Goal: Transaction & Acquisition: Book appointment/travel/reservation

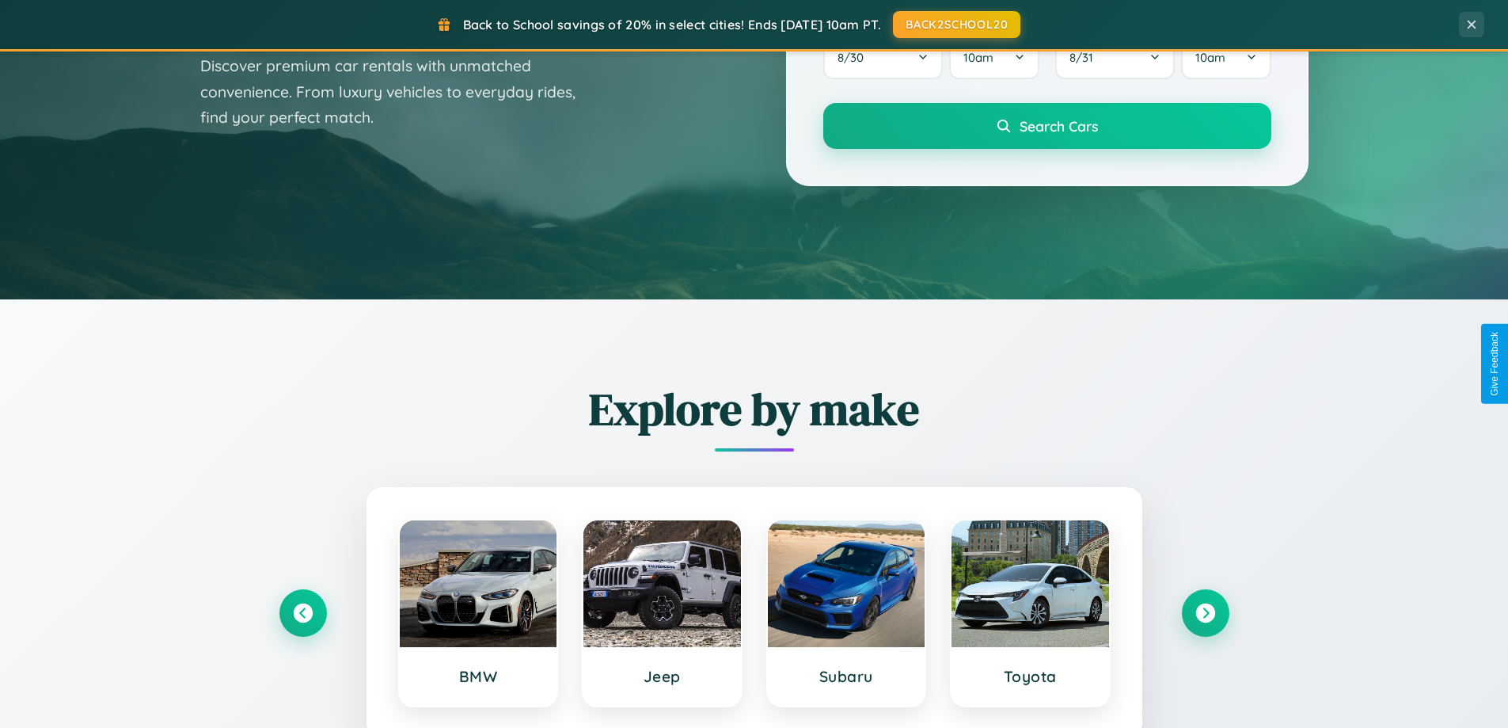
scroll to position [682, 0]
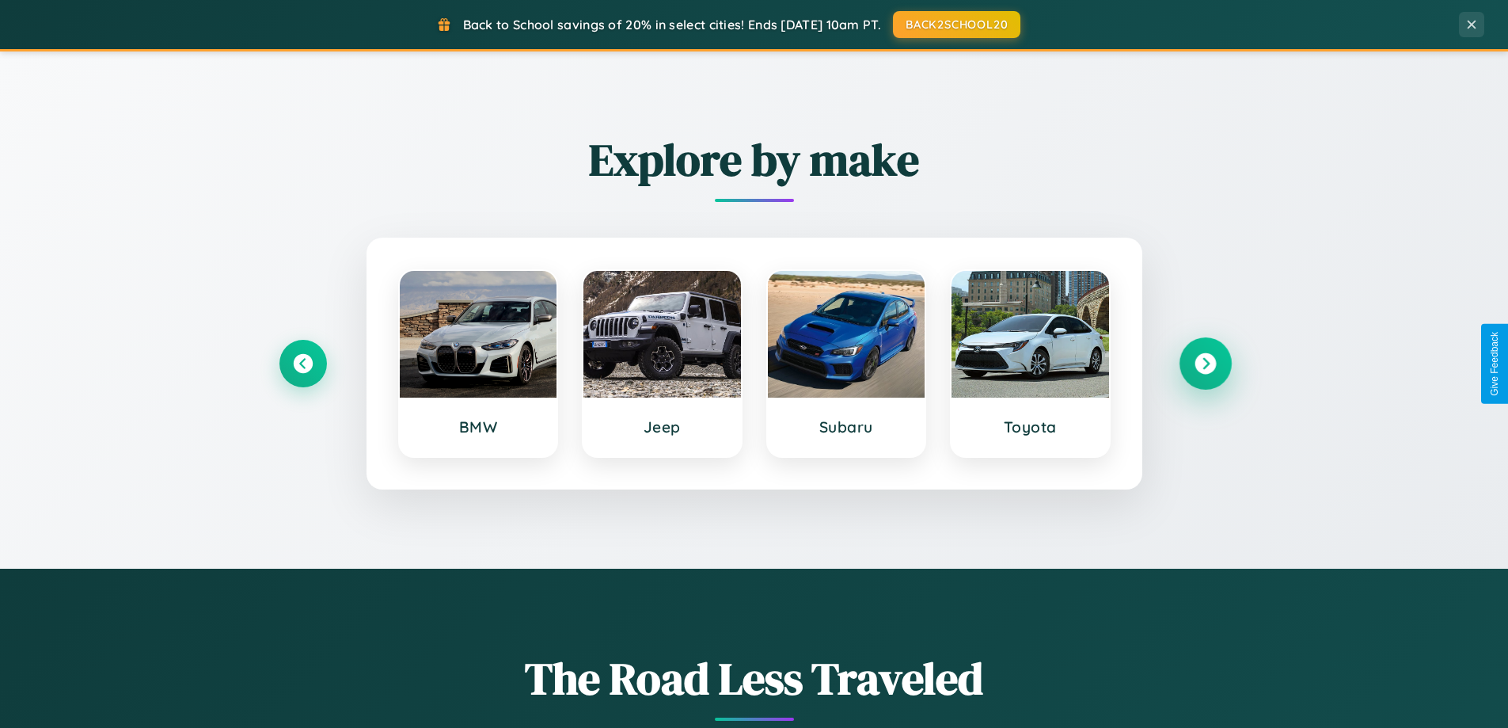
click at [1205, 363] on icon at bounding box center [1205, 363] width 21 height 21
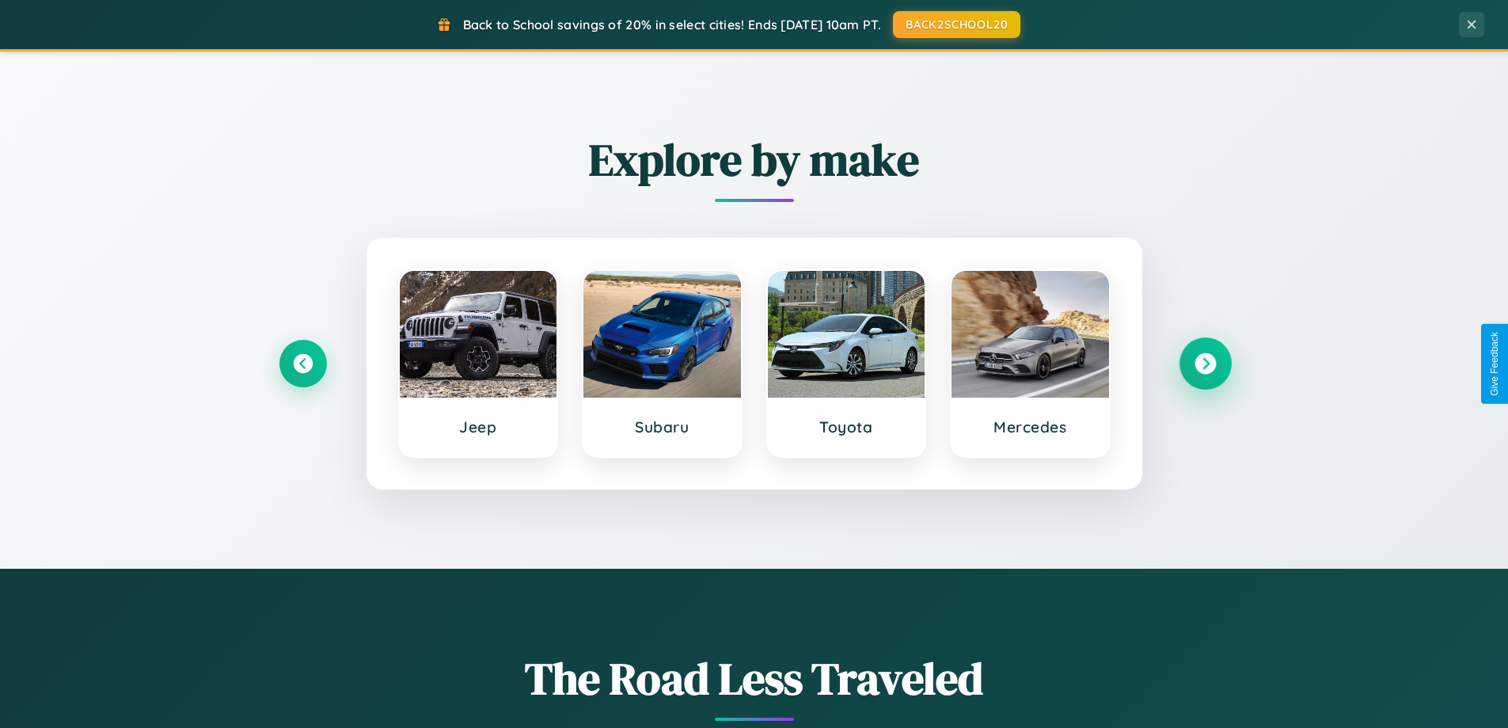
click at [1205, 363] on icon at bounding box center [1205, 363] width 21 height 21
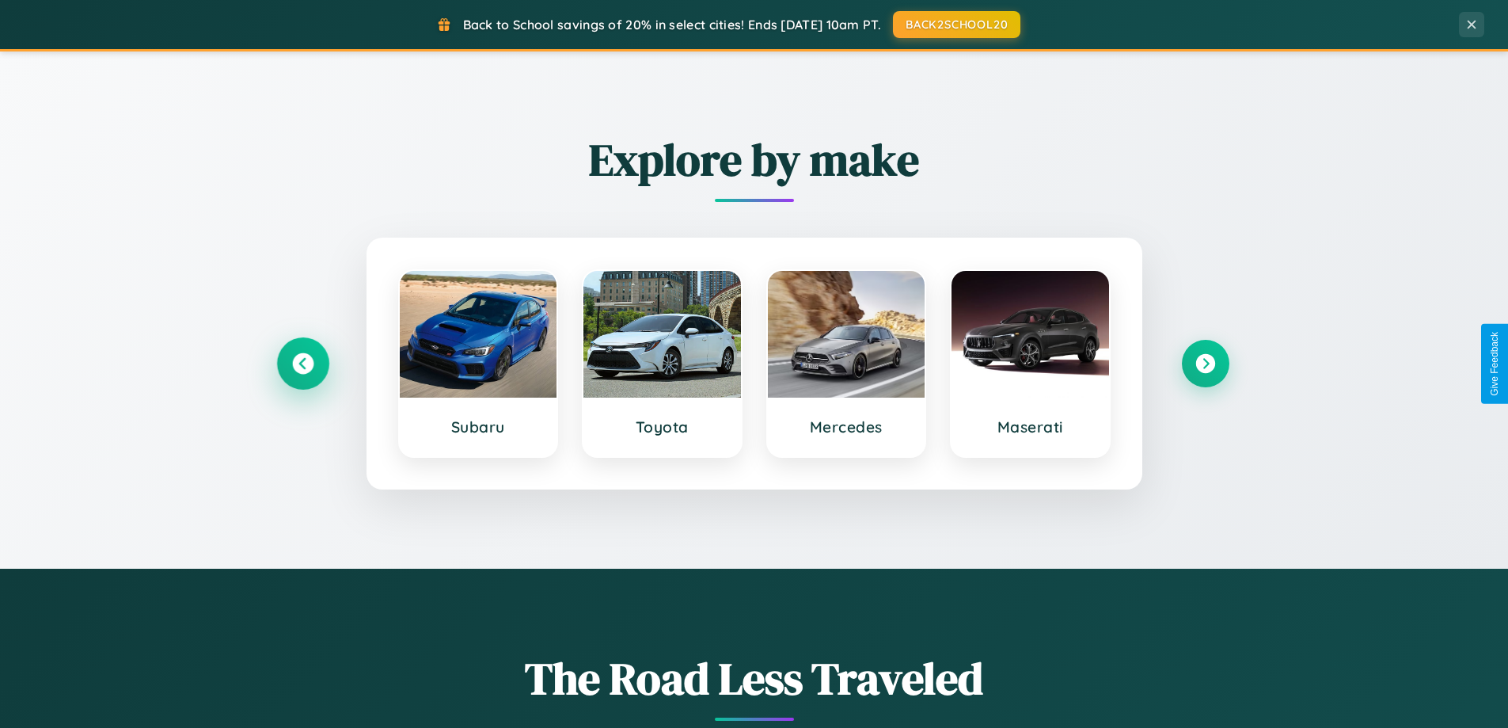
click at [302, 363] on icon at bounding box center [302, 363] width 21 height 21
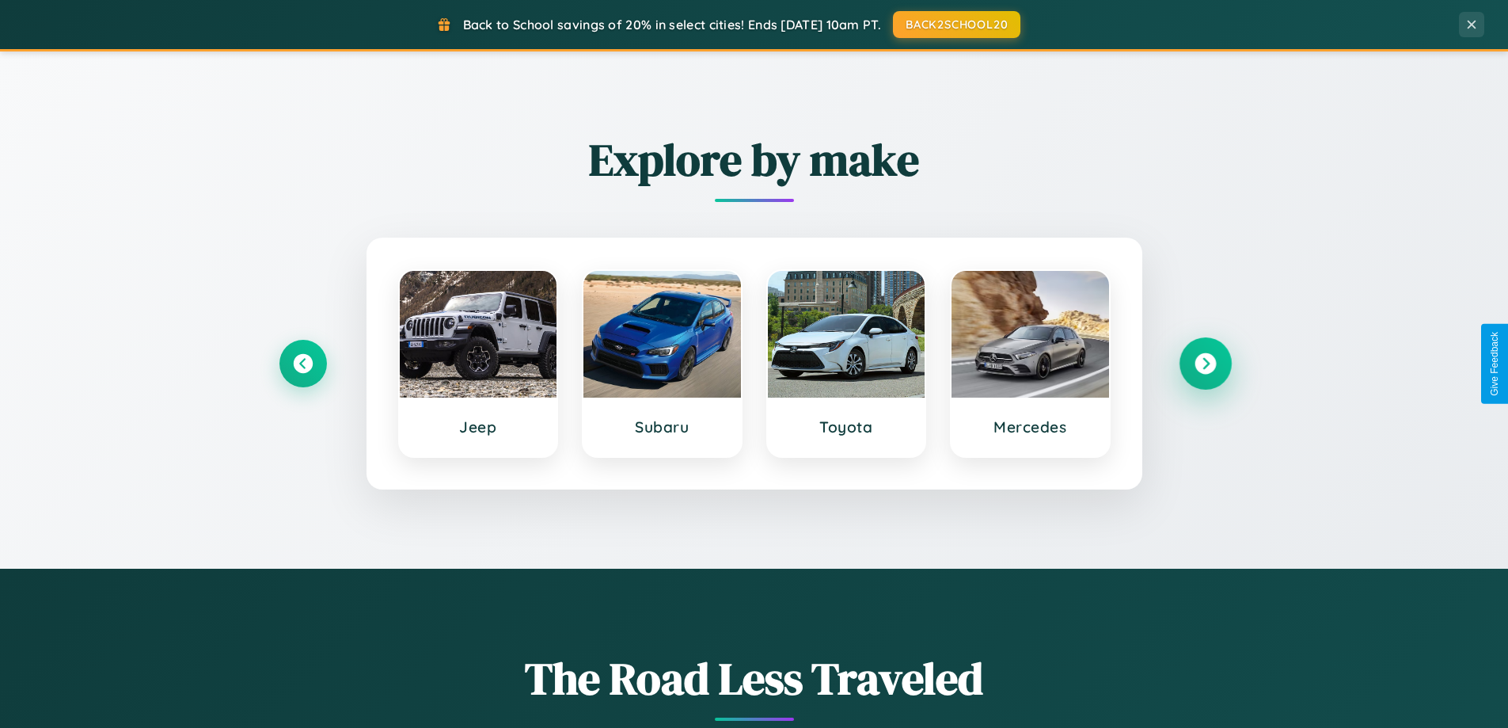
click at [1205, 363] on icon at bounding box center [1205, 363] width 21 height 21
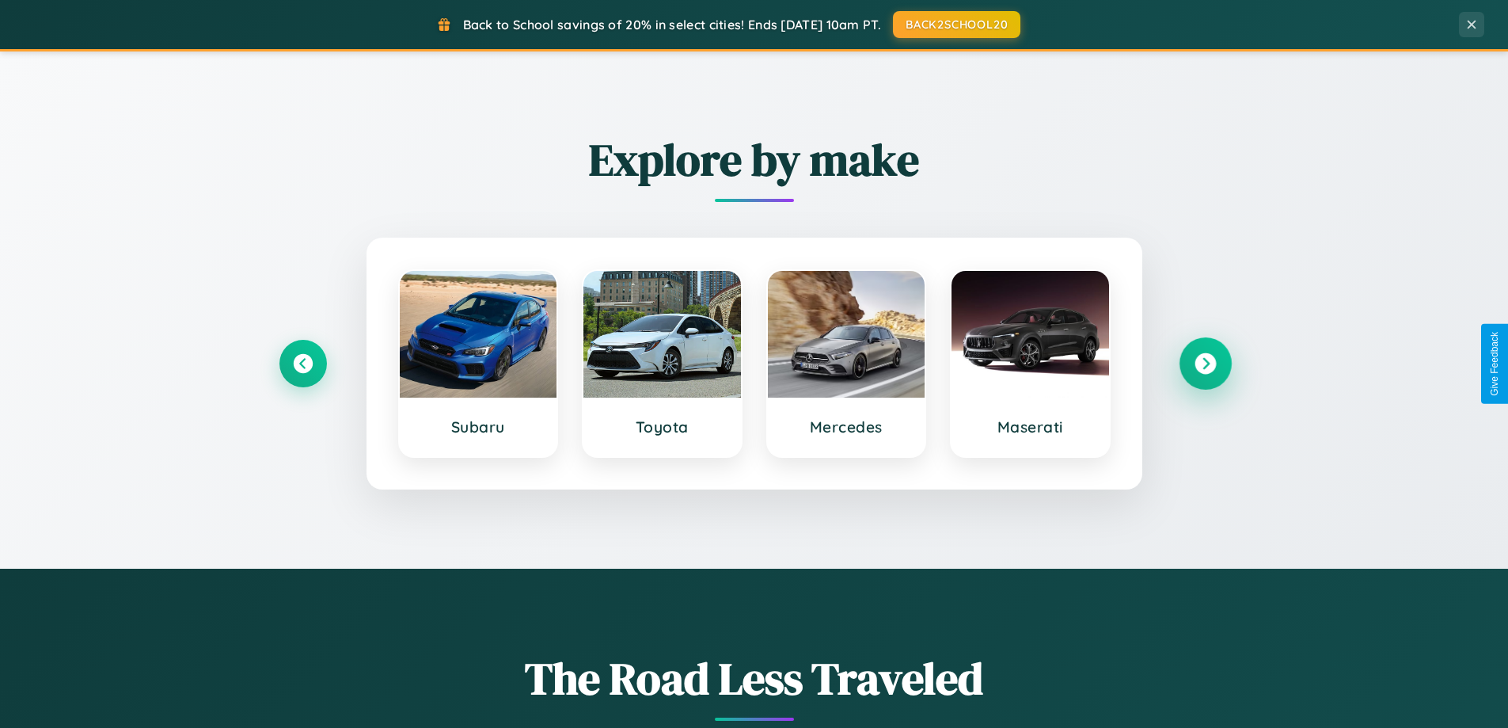
click at [1205, 363] on icon at bounding box center [1205, 363] width 21 height 21
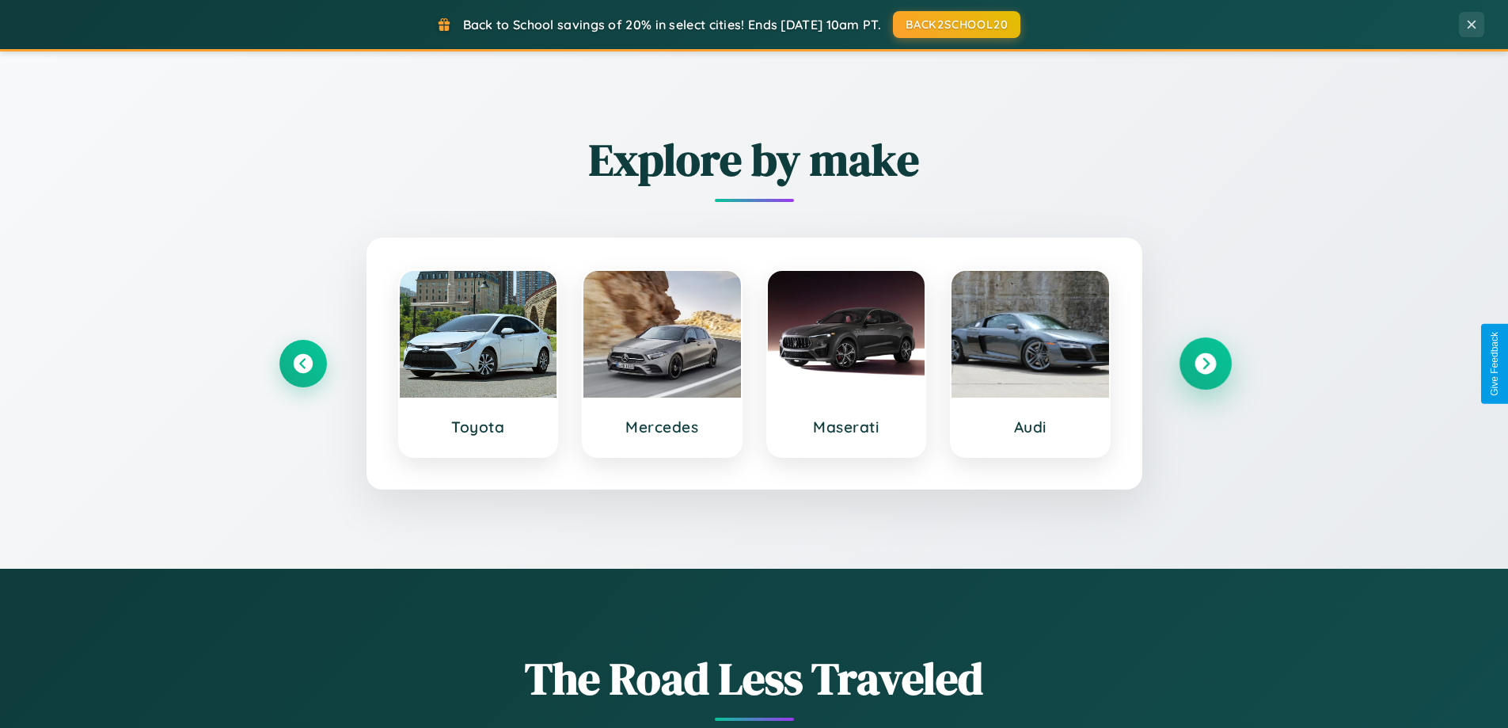
scroll to position [47, 0]
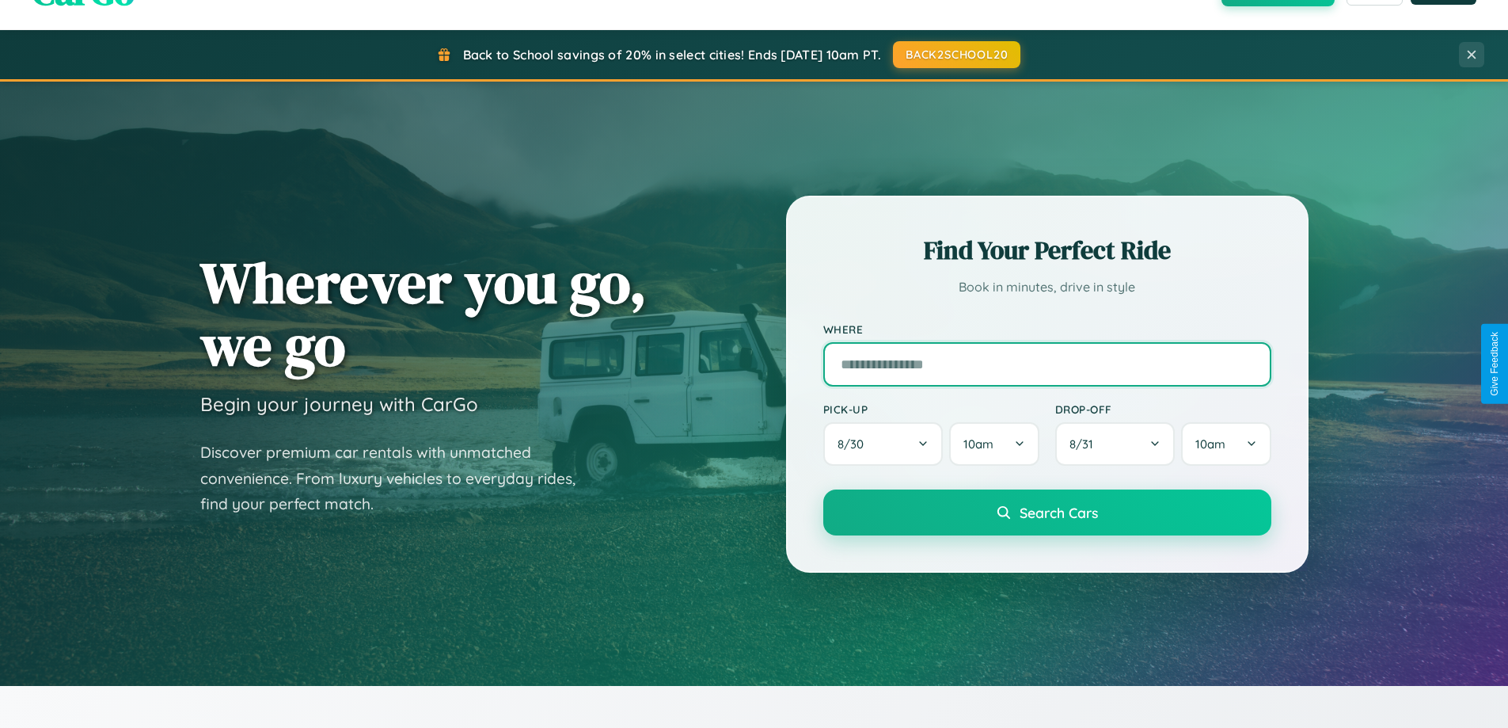
click at [1047, 363] on input "text" at bounding box center [1047, 364] width 448 height 44
type input "*******"
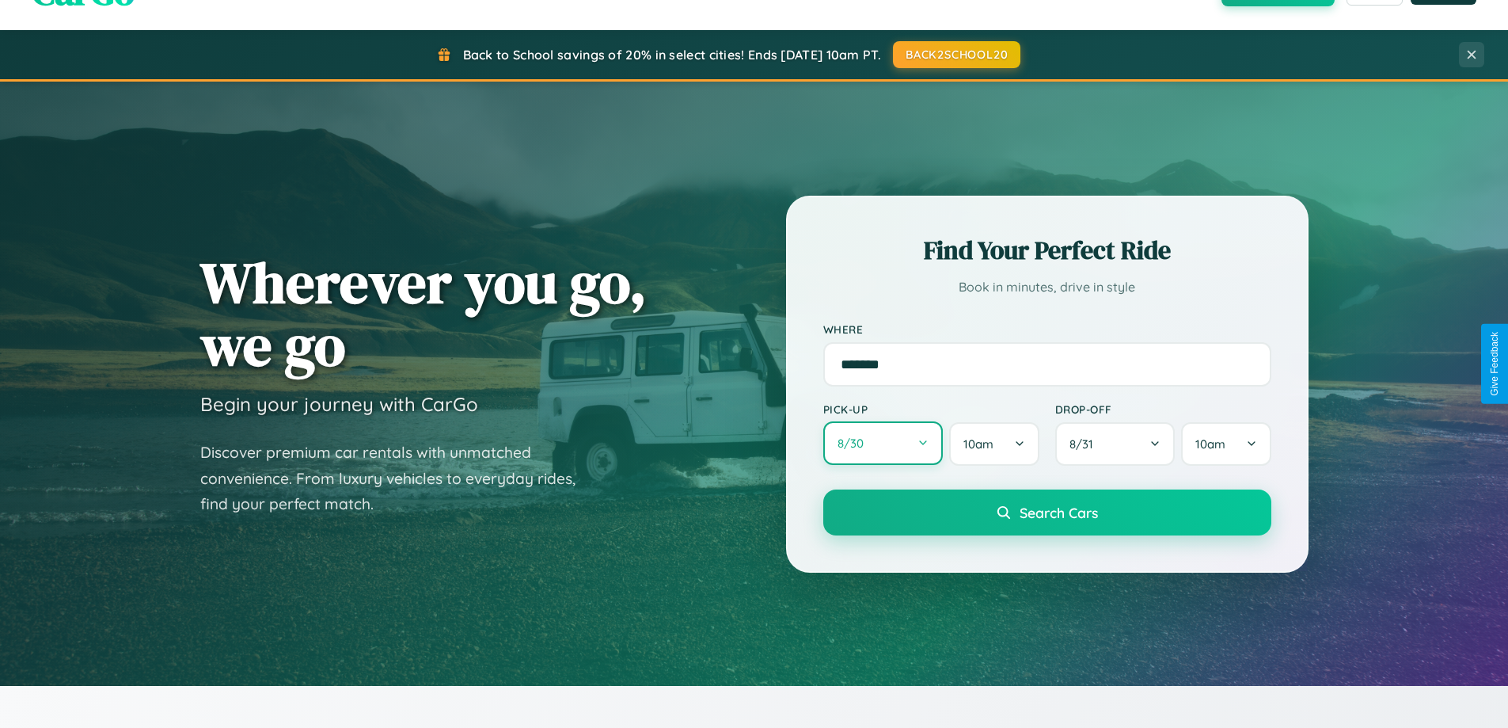
click at [883, 443] on button "8 / 30" at bounding box center [883, 443] width 120 height 44
select select "*"
select select "****"
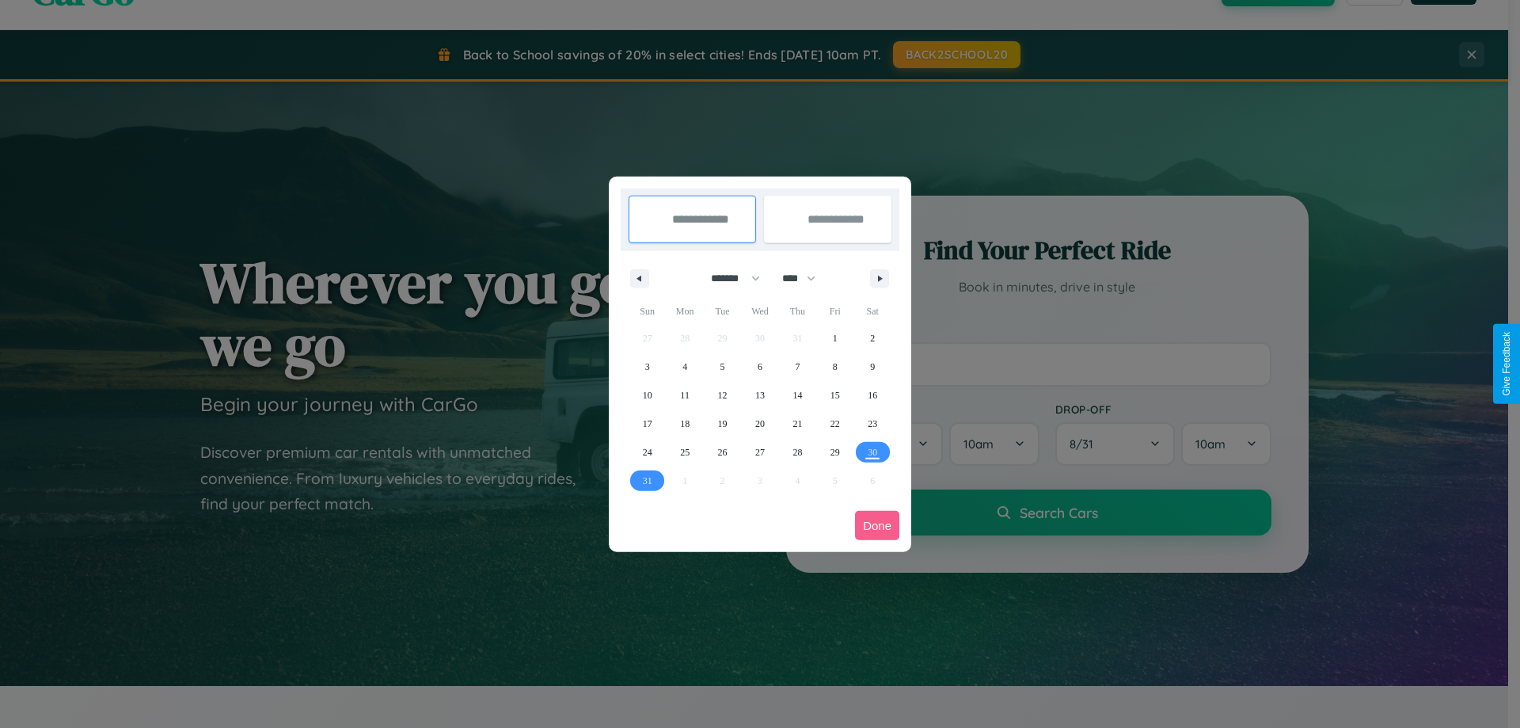
click at [728, 278] on select "******* ******** ***** ***** *** **** **** ****** ********* ******* ******** **…" at bounding box center [732, 278] width 67 height 26
select select "*"
drag, startPoint x: 806, startPoint y: 278, endPoint x: 760, endPoint y: 317, distance: 60.6
click at [806, 278] on select "**** **** **** **** **** **** **** **** **** **** **** **** **** **** **** ****…" at bounding box center [798, 278] width 48 height 26
select select "****"
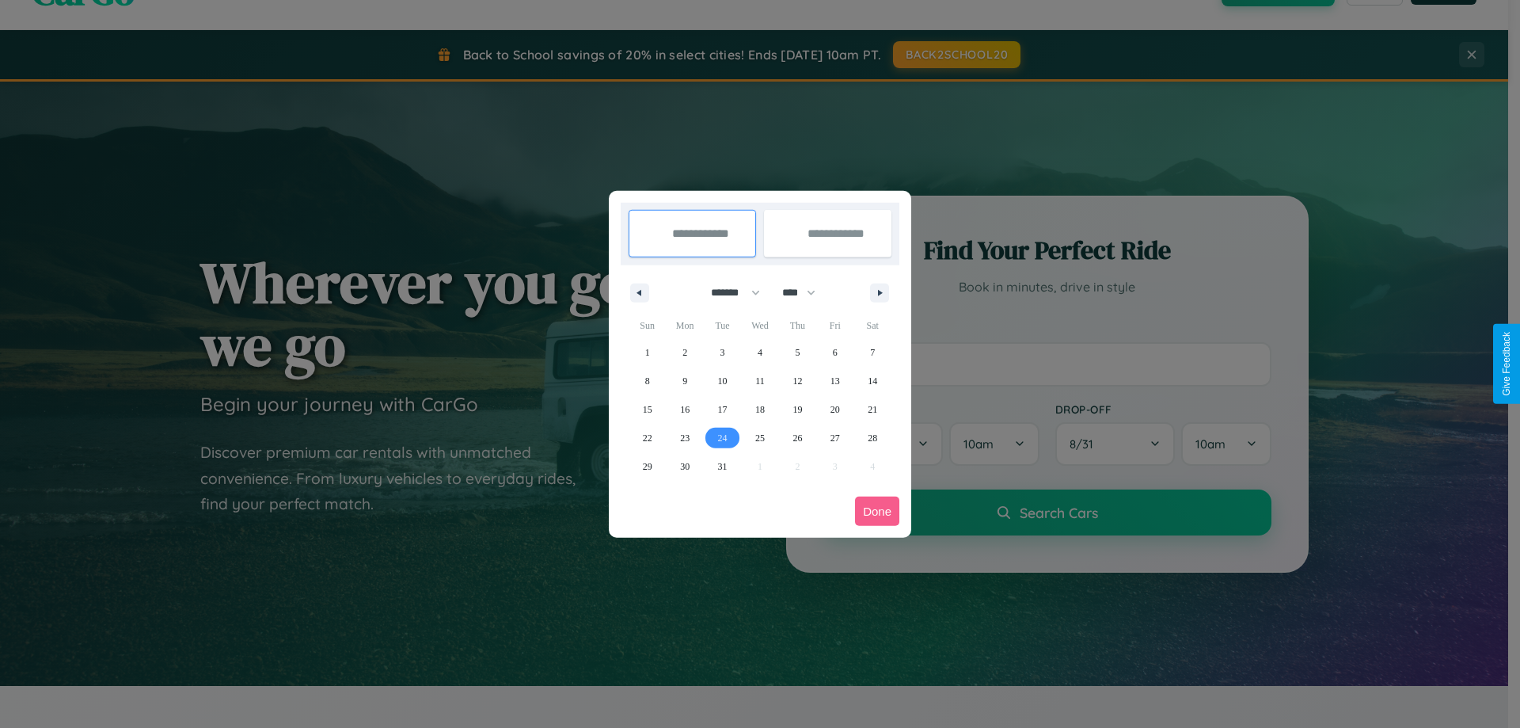
click at [722, 437] on span "24" at bounding box center [723, 438] width 10 height 29
type input "**********"
click at [880, 292] on icon "button" at bounding box center [883, 293] width 8 height 6
select select "*"
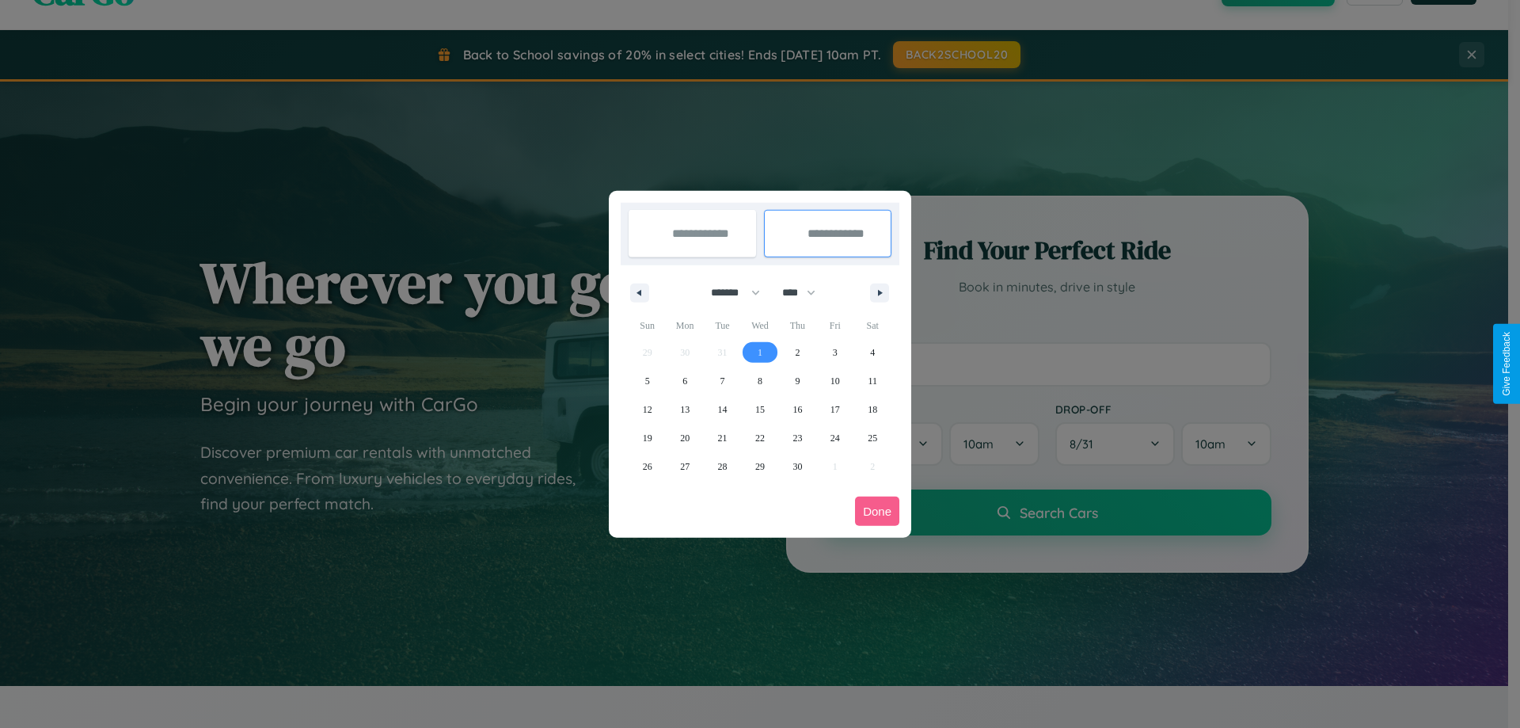
click at [759, 352] on span "1" at bounding box center [760, 352] width 5 height 29
type input "**********"
select select "*"
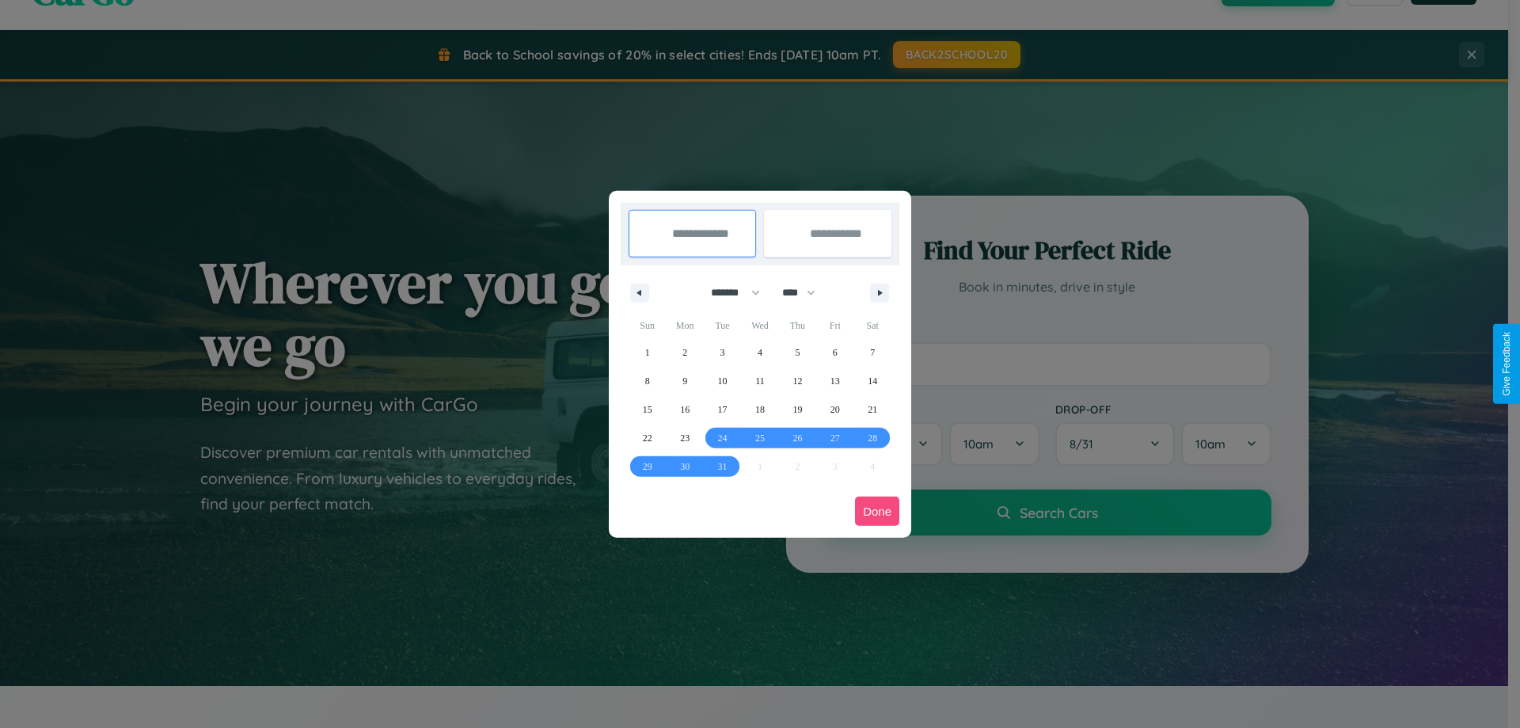
click at [877, 511] on button "Done" at bounding box center [877, 510] width 44 height 29
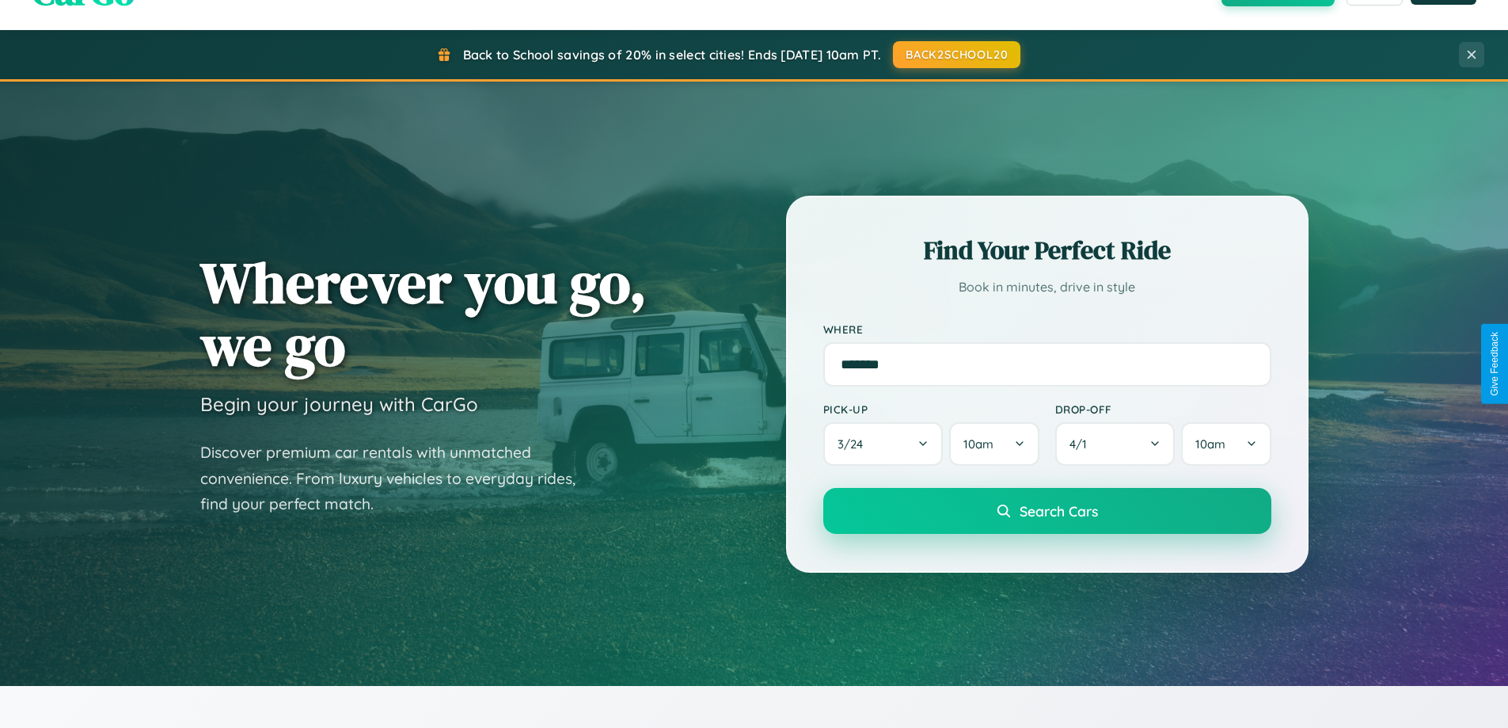
click at [1047, 511] on span "Search Cars" at bounding box center [1059, 510] width 78 height 17
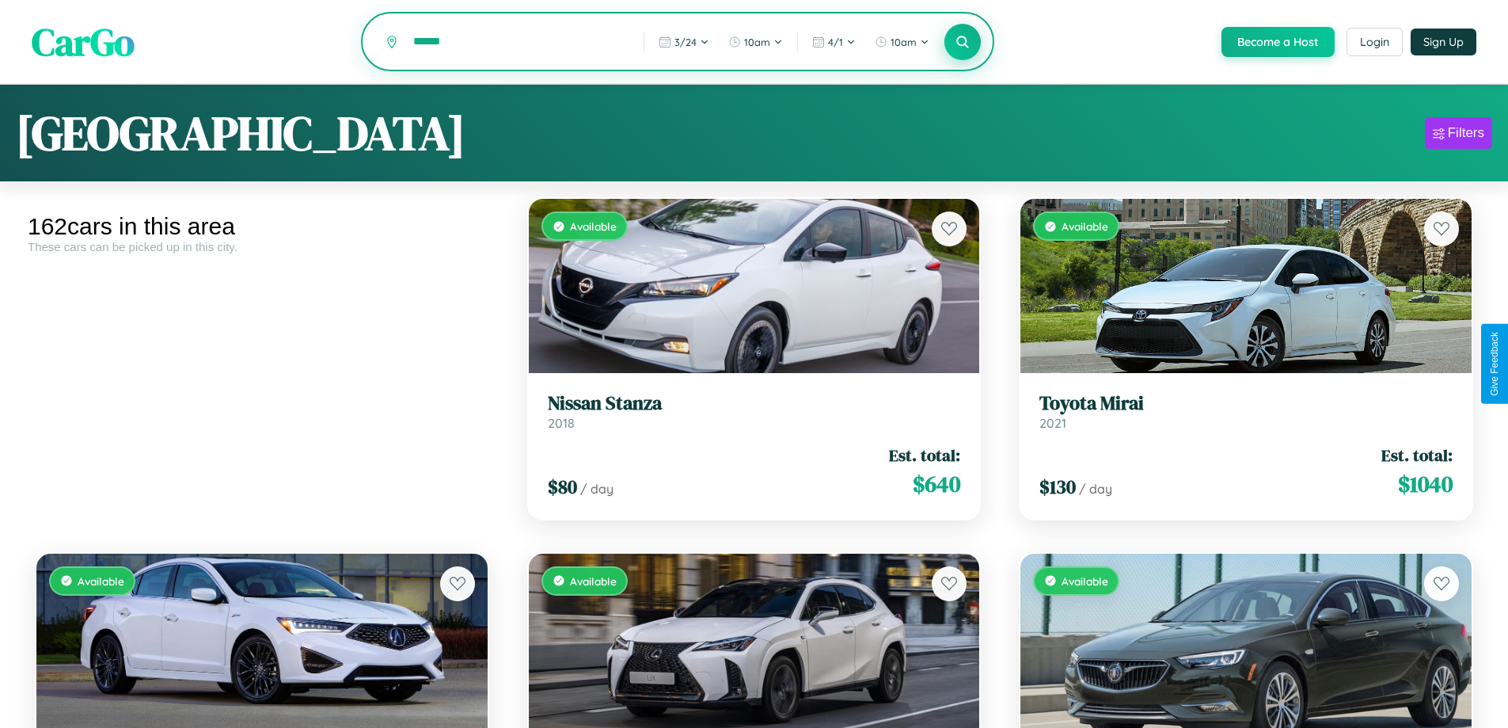
type input "******"
click at [962, 43] on icon at bounding box center [963, 41] width 15 height 15
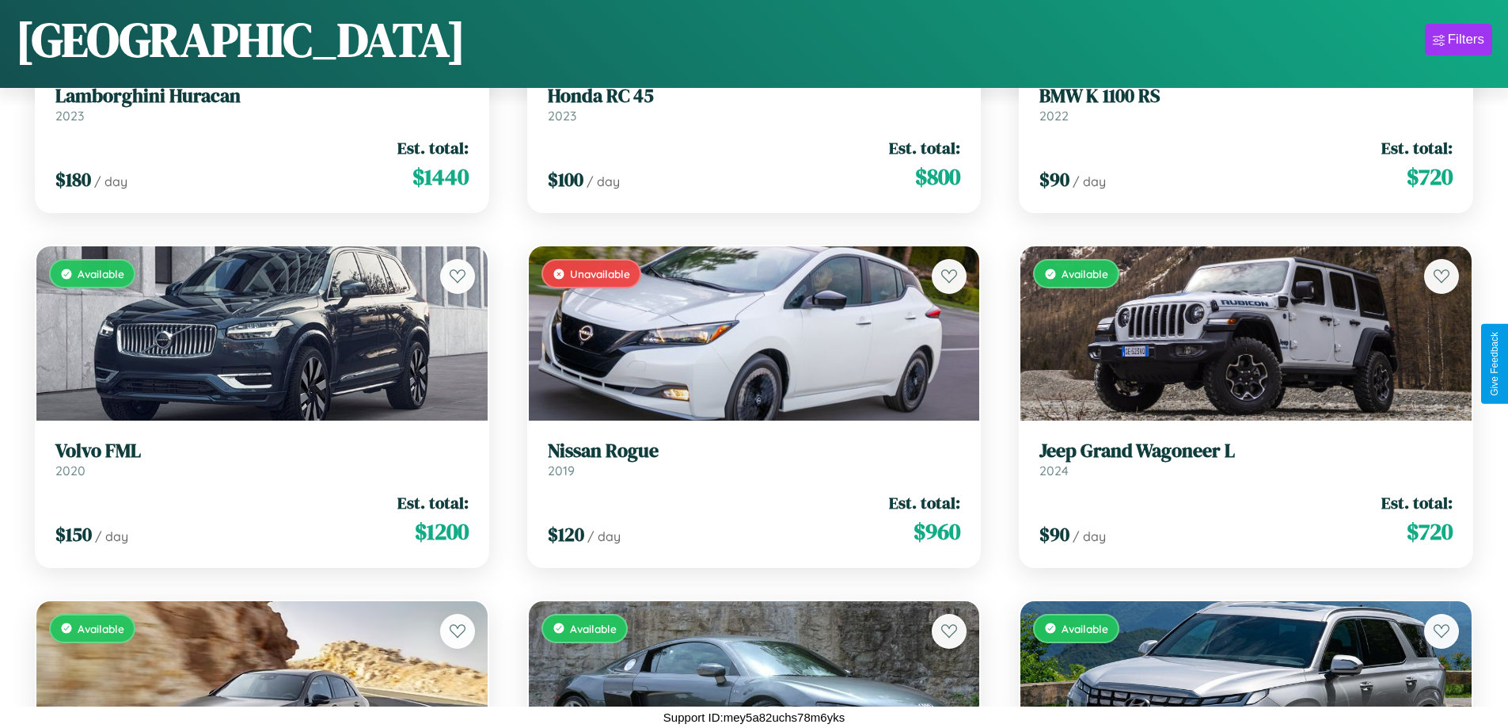
scroll to position [8376, 0]
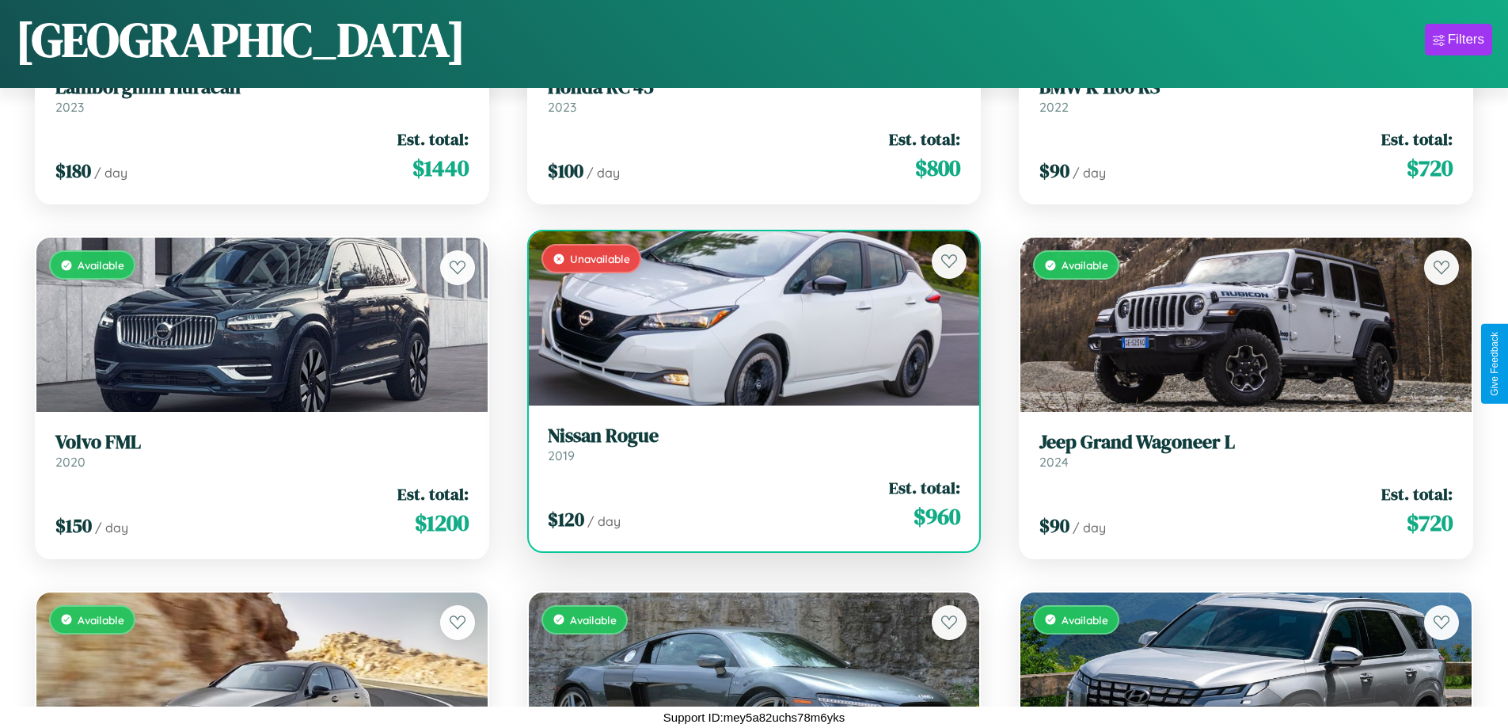
click at [747, 444] on h3 "Nissan Rogue" at bounding box center [754, 435] width 413 height 23
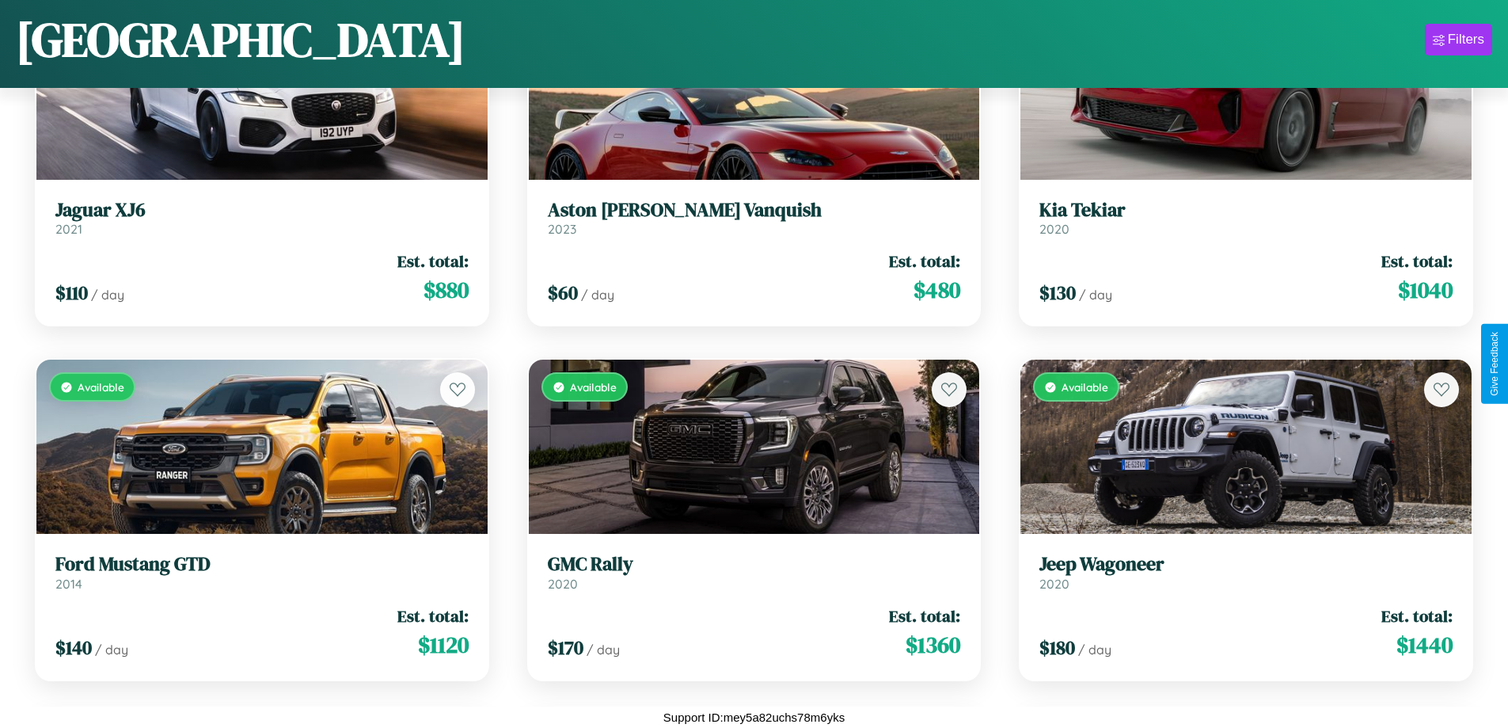
scroll to position [14048, 0]
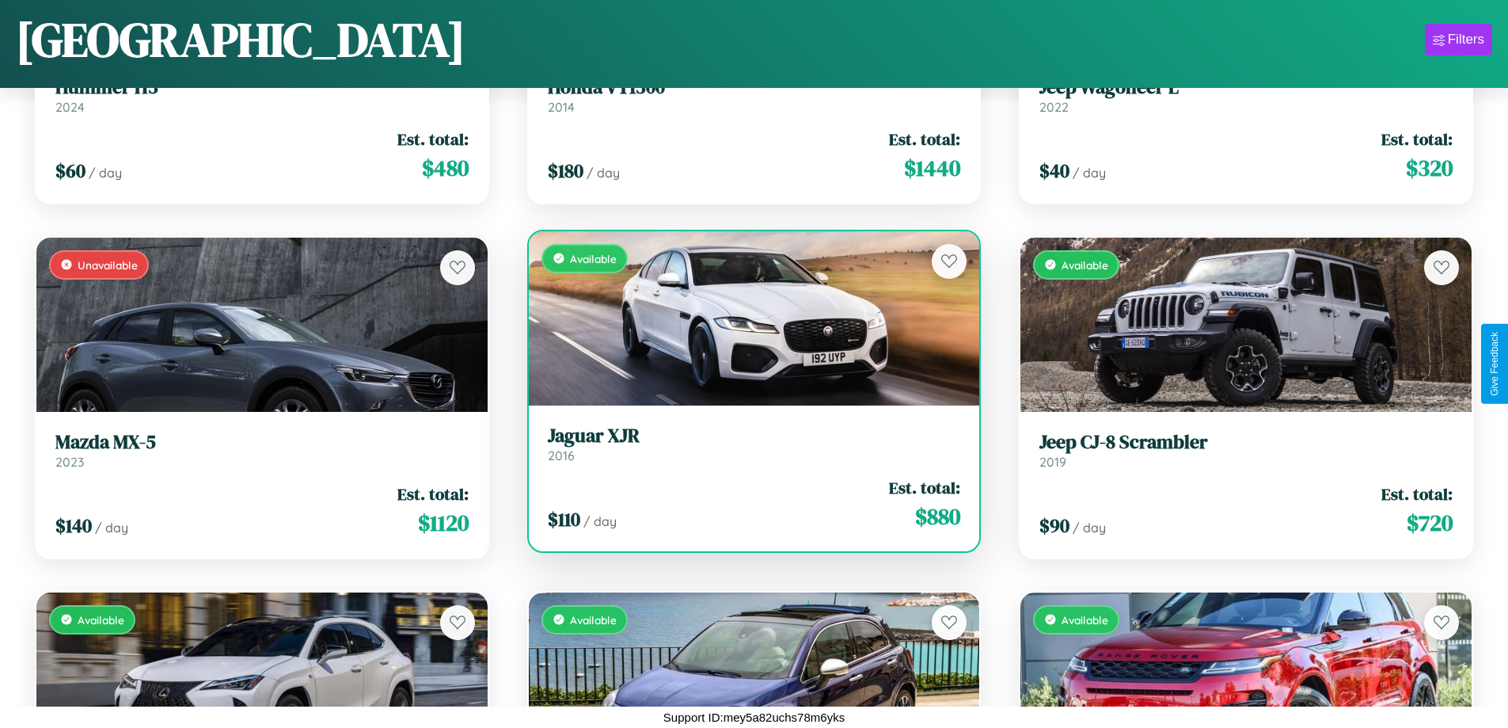
click at [747, 443] on h3 "Jaguar XJR" at bounding box center [754, 435] width 413 height 23
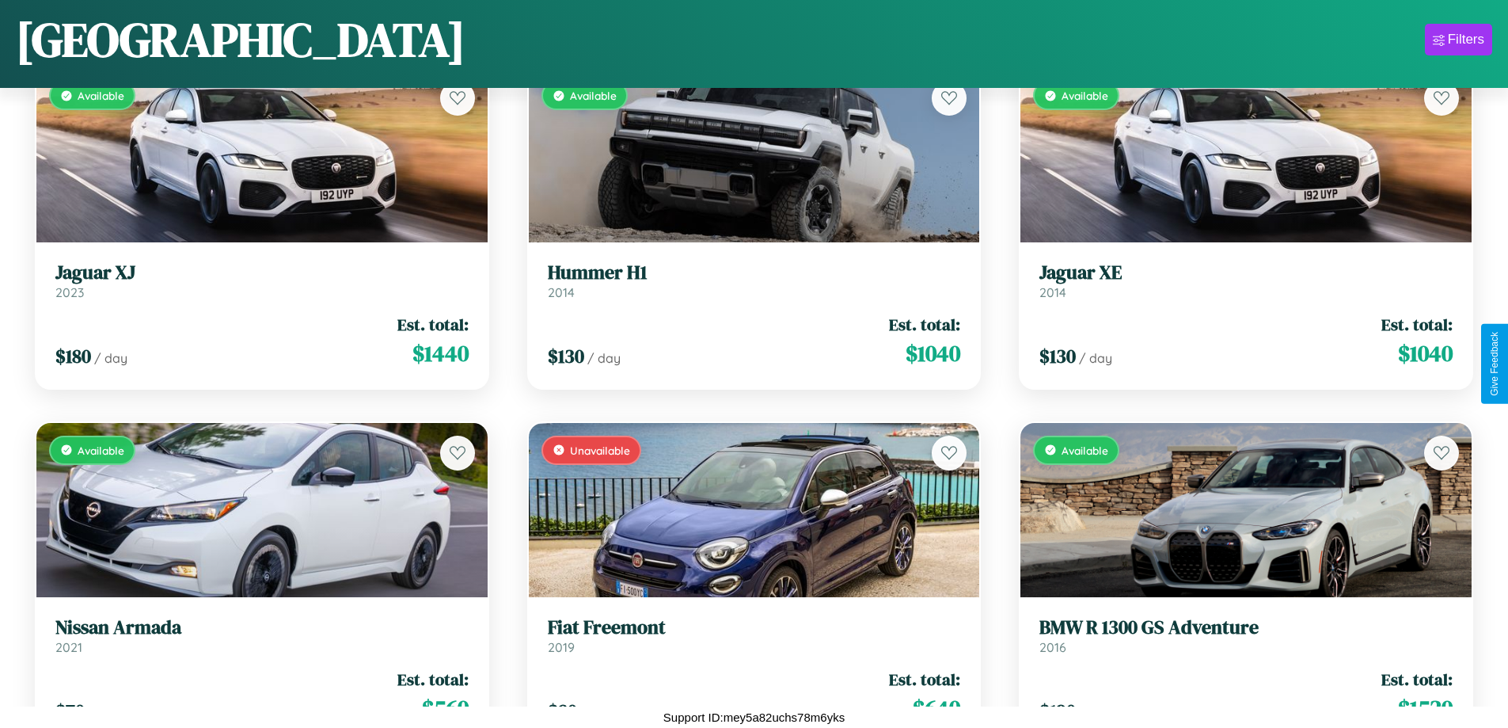
scroll to position [3059, 0]
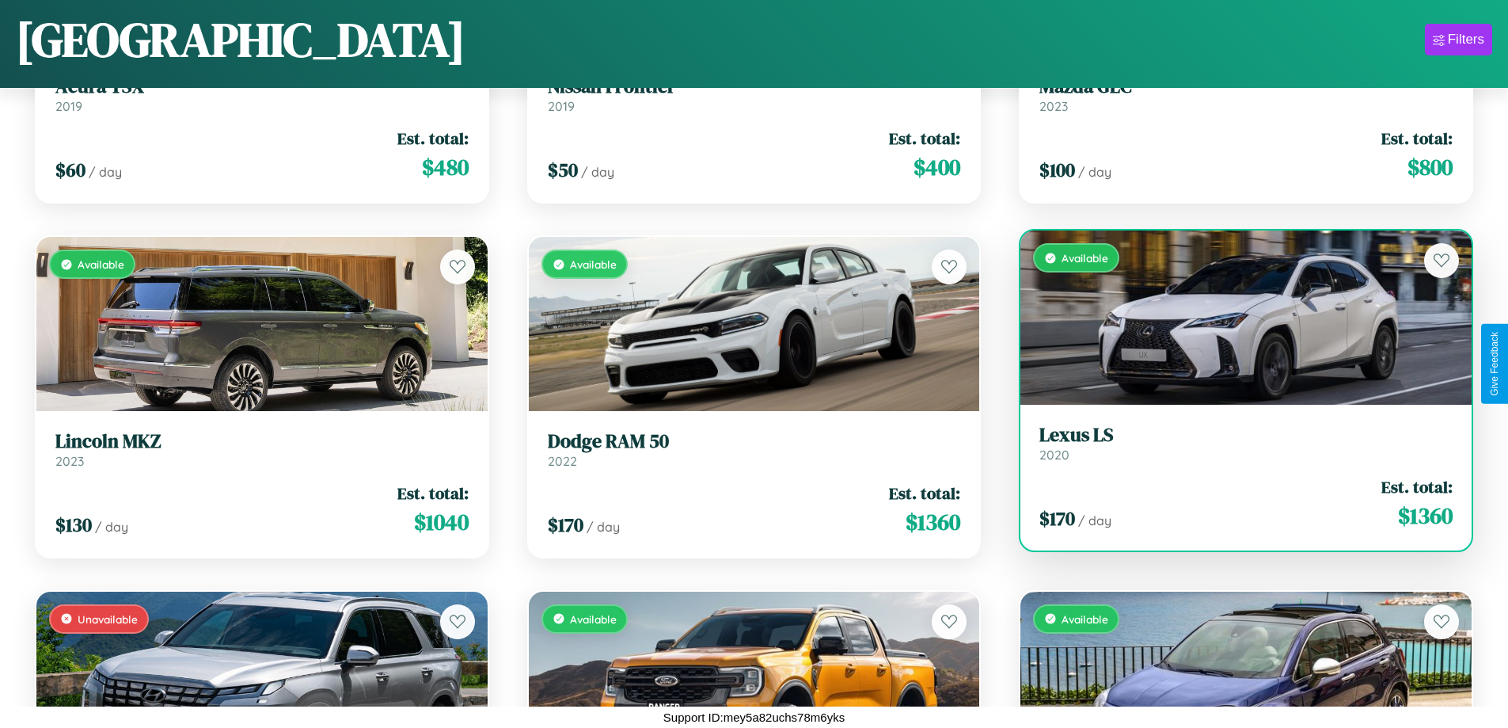
click at [1236, 318] on div "Available" at bounding box center [1245, 317] width 451 height 174
click at [1236, 317] on div "Available" at bounding box center [1245, 317] width 451 height 174
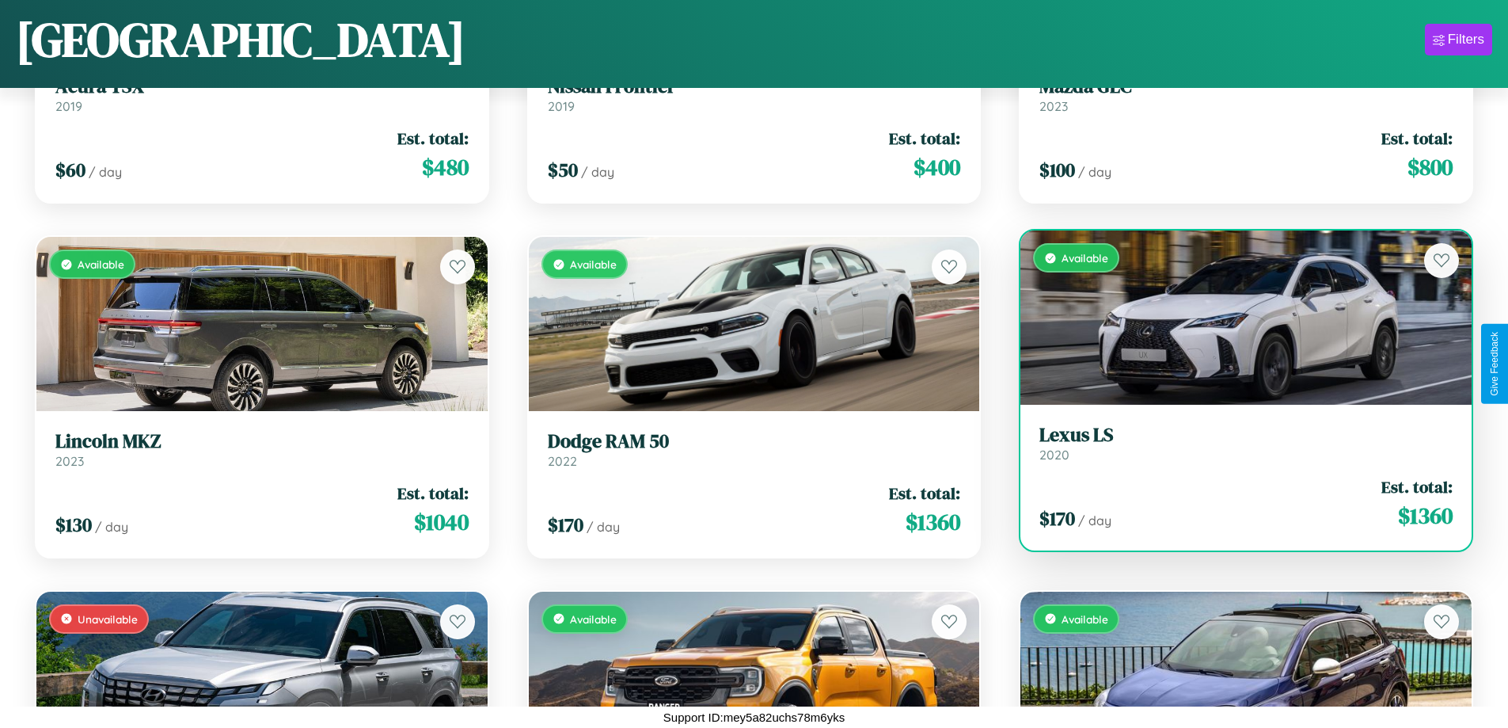
click at [1236, 317] on div "Available" at bounding box center [1245, 317] width 451 height 174
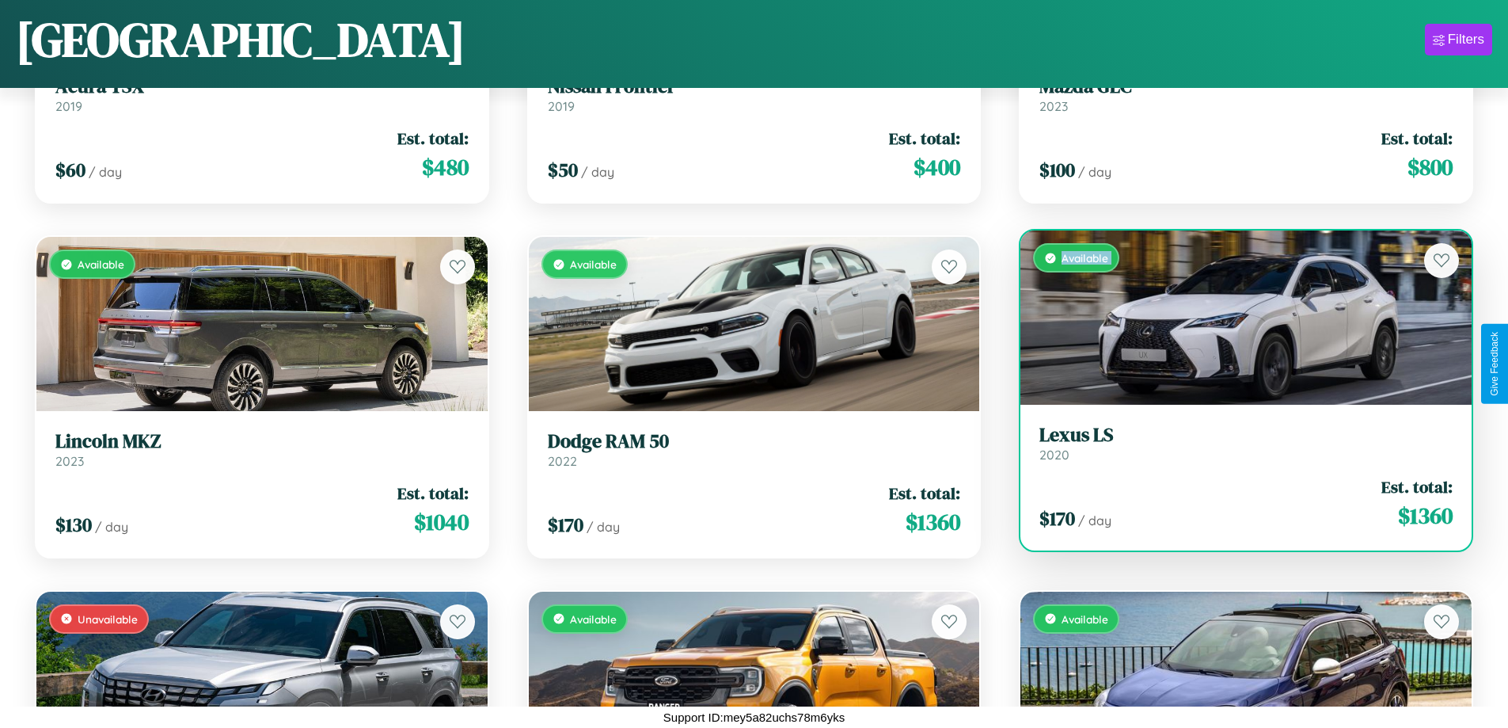
click at [1236, 317] on div "Available" at bounding box center [1245, 317] width 451 height 174
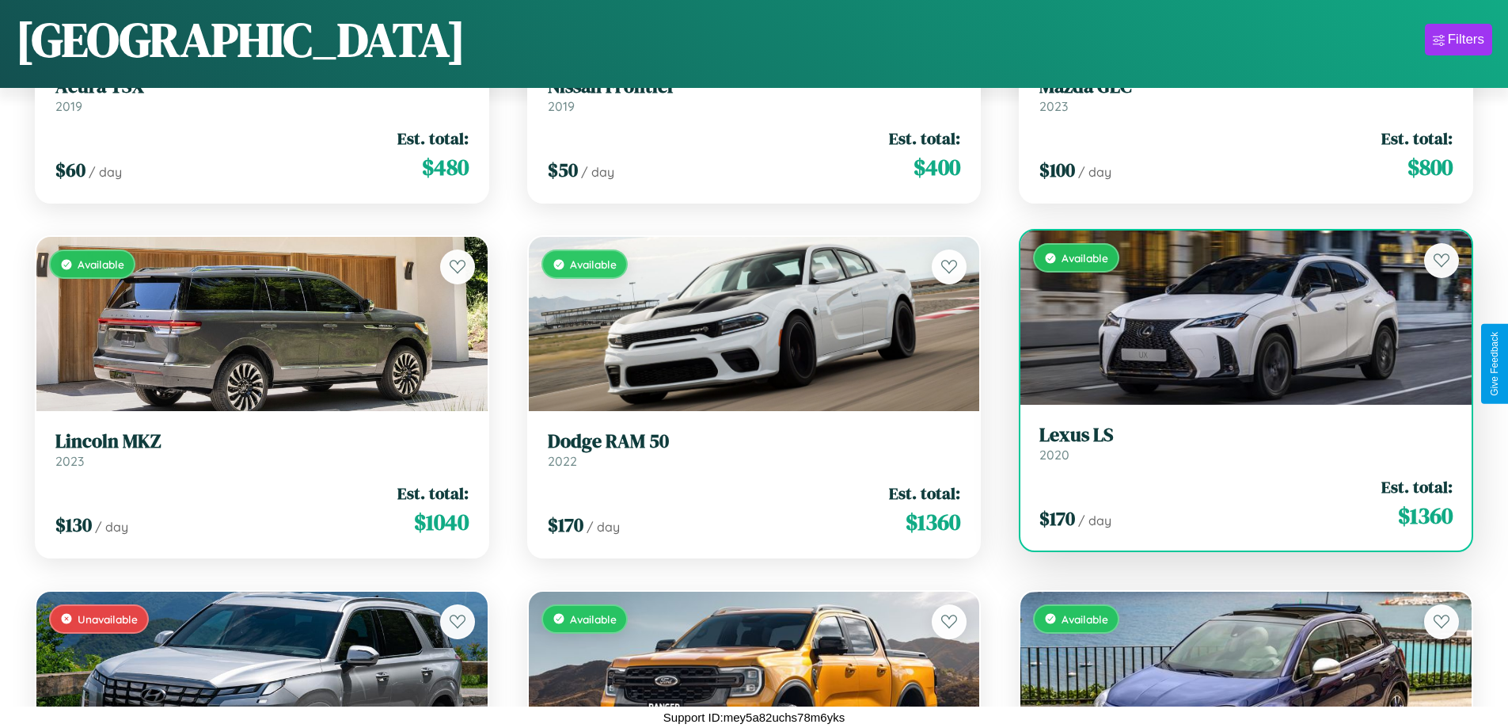
click at [1236, 317] on div "Available" at bounding box center [1245, 317] width 451 height 174
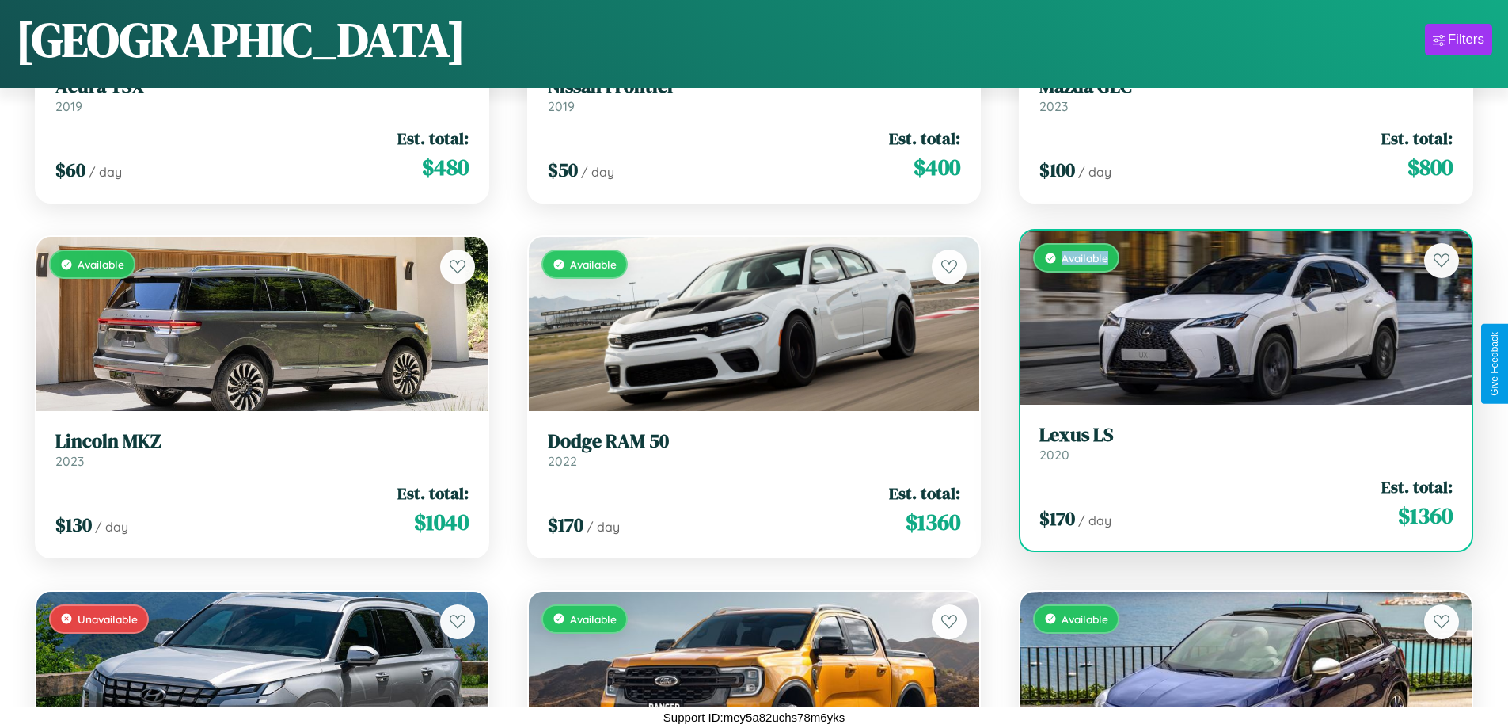
click at [1236, 317] on div "Available" at bounding box center [1245, 317] width 451 height 174
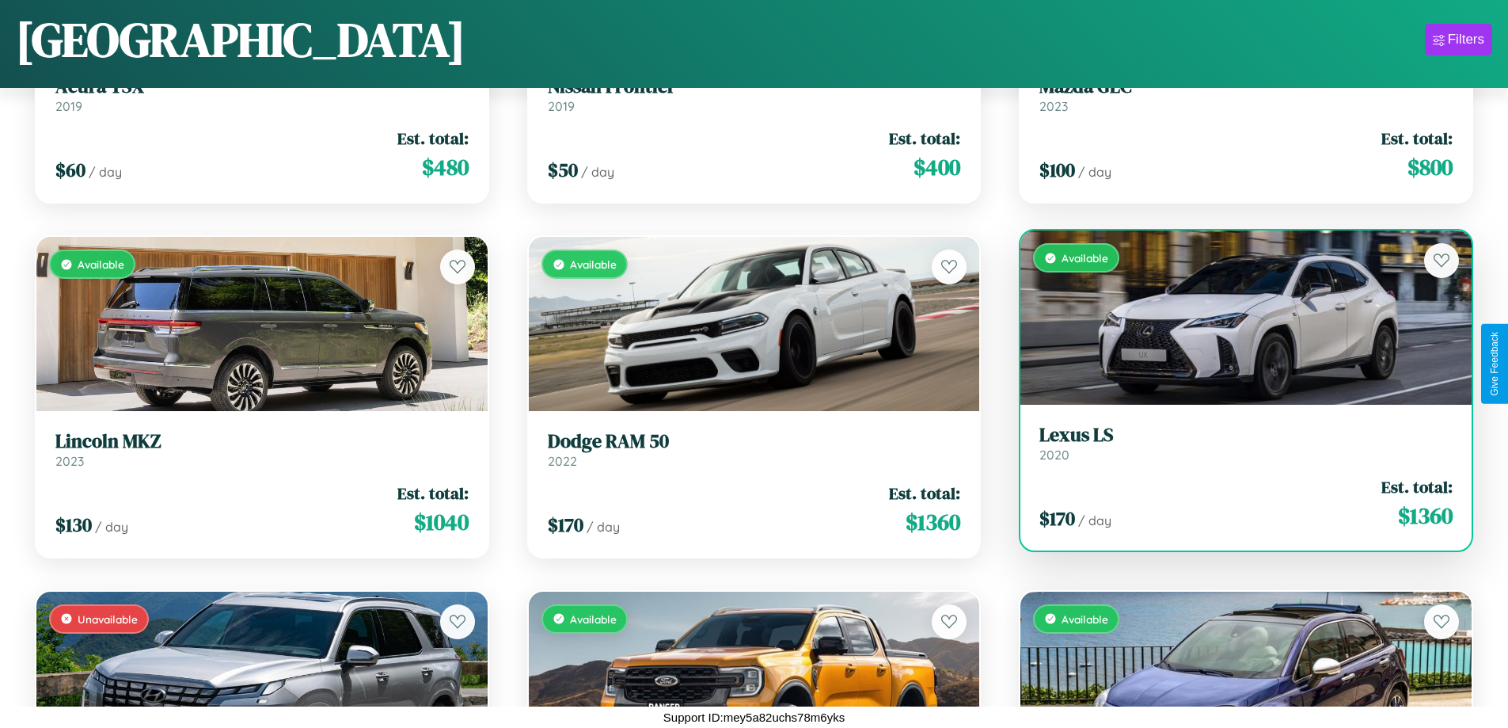
click at [1236, 443] on h3 "Lexus LS" at bounding box center [1245, 435] width 413 height 23
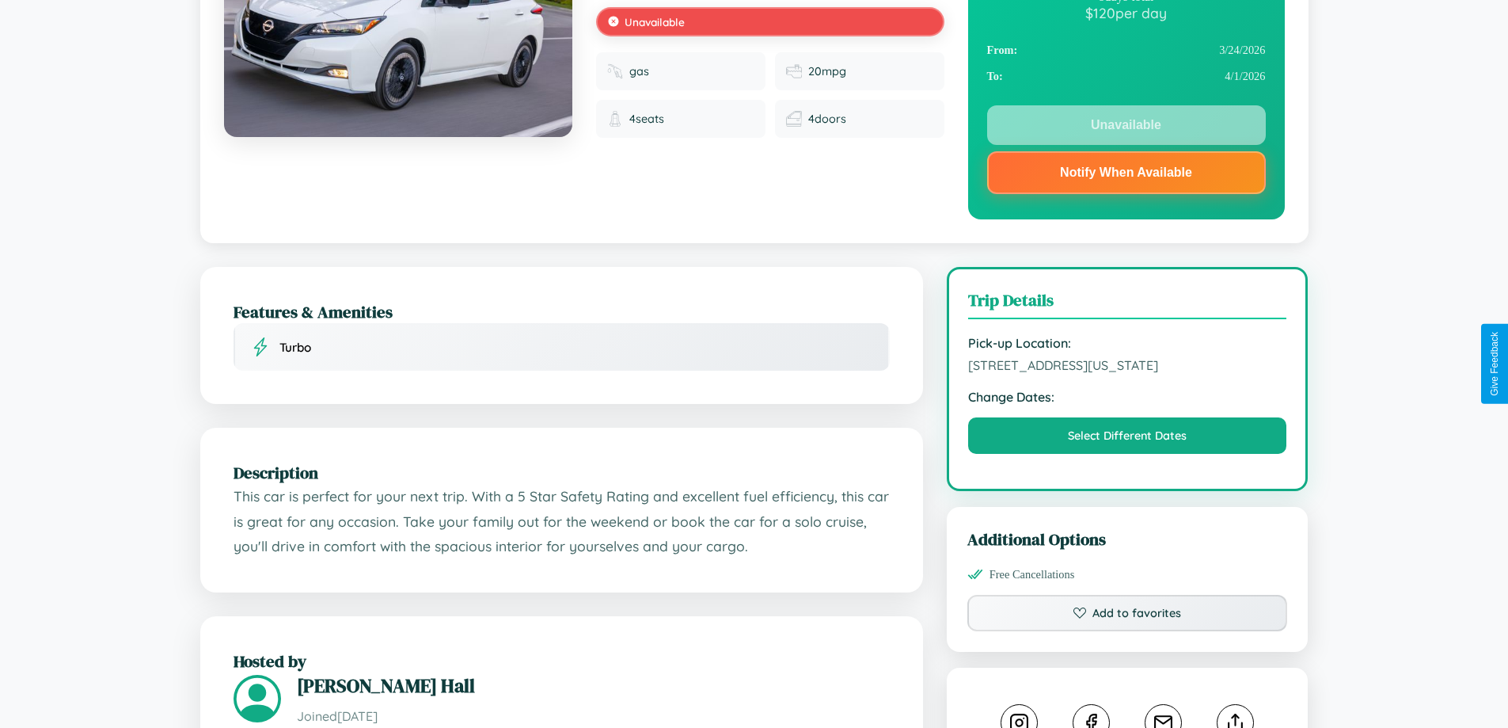
scroll to position [220, 0]
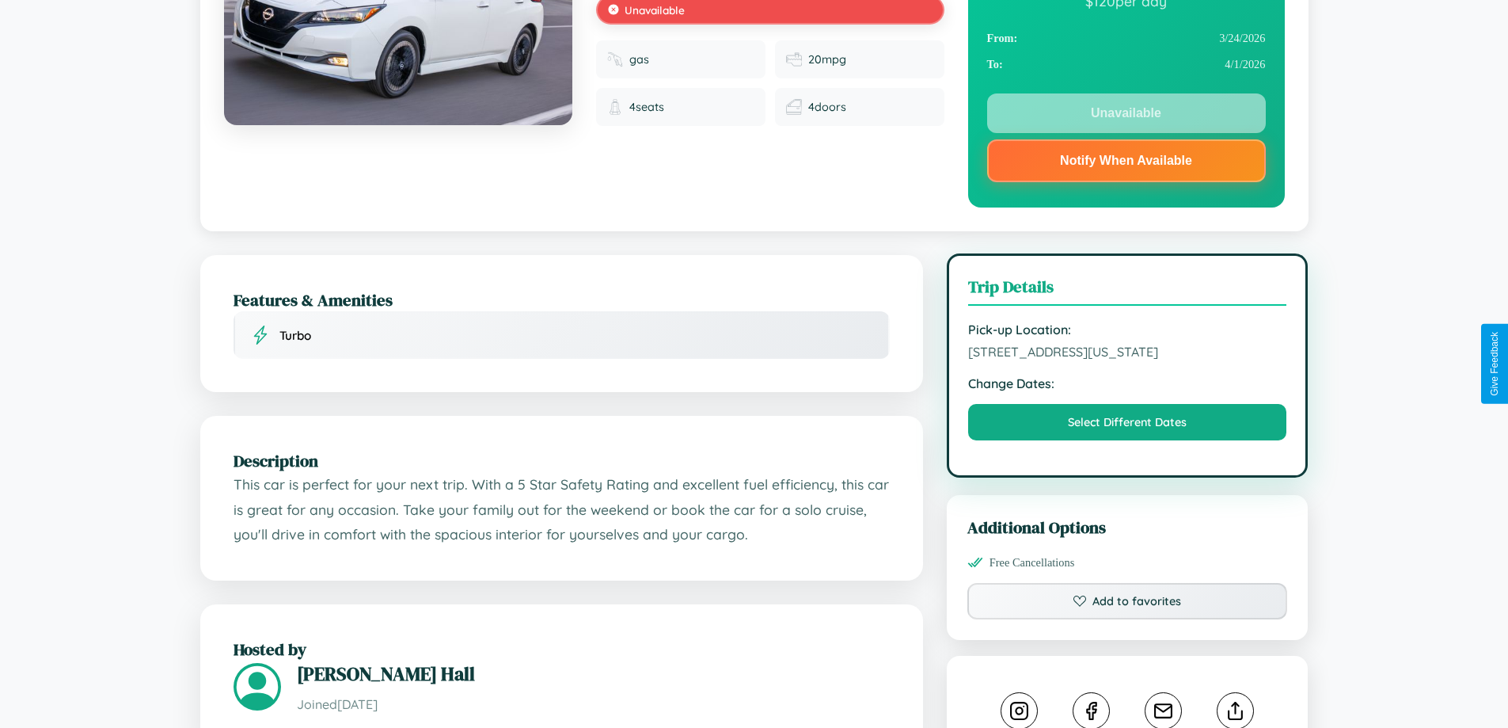
click at [1127, 359] on span "246 Liberty Street Denver Colorado 21520 United States" at bounding box center [1127, 352] width 319 height 16
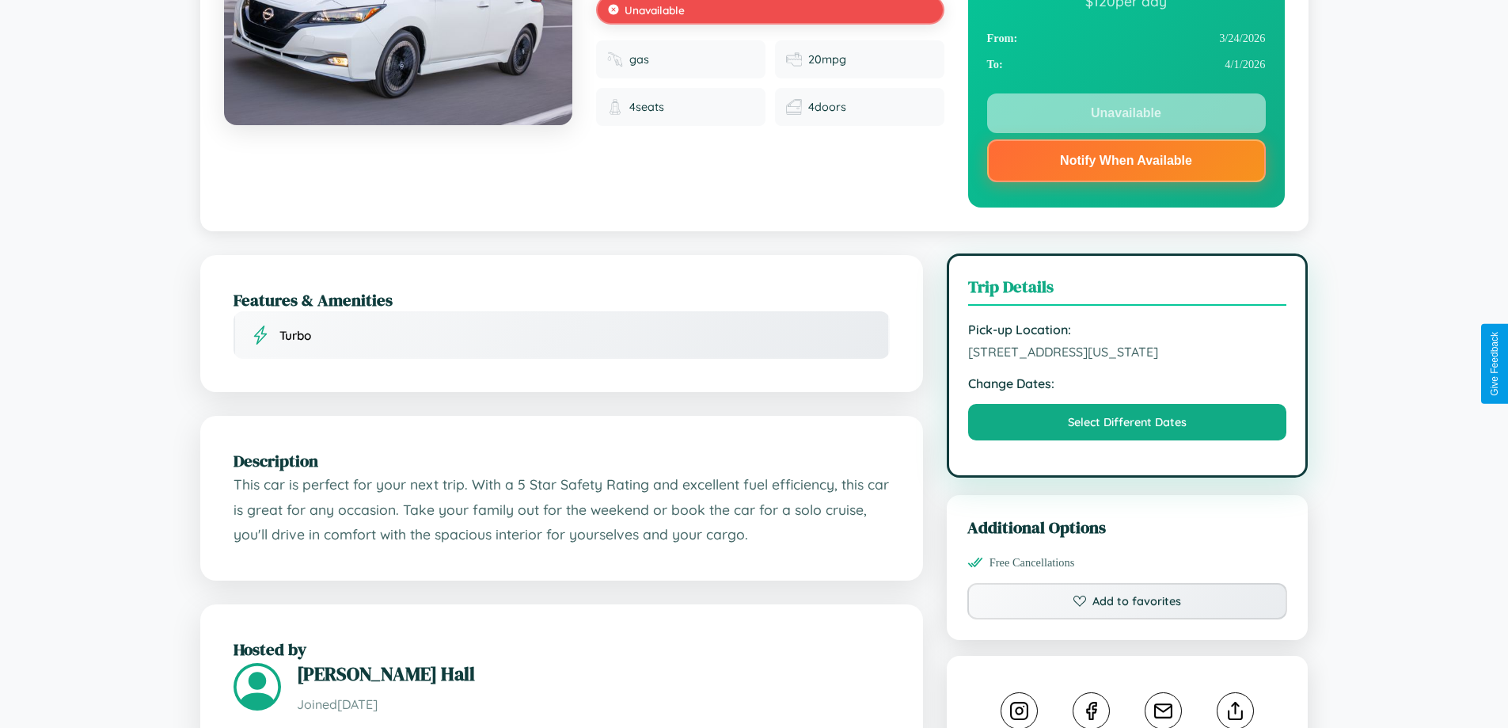
click at [1127, 359] on span "246 Liberty Street Denver Colorado 21520 United States" at bounding box center [1127, 352] width 319 height 16
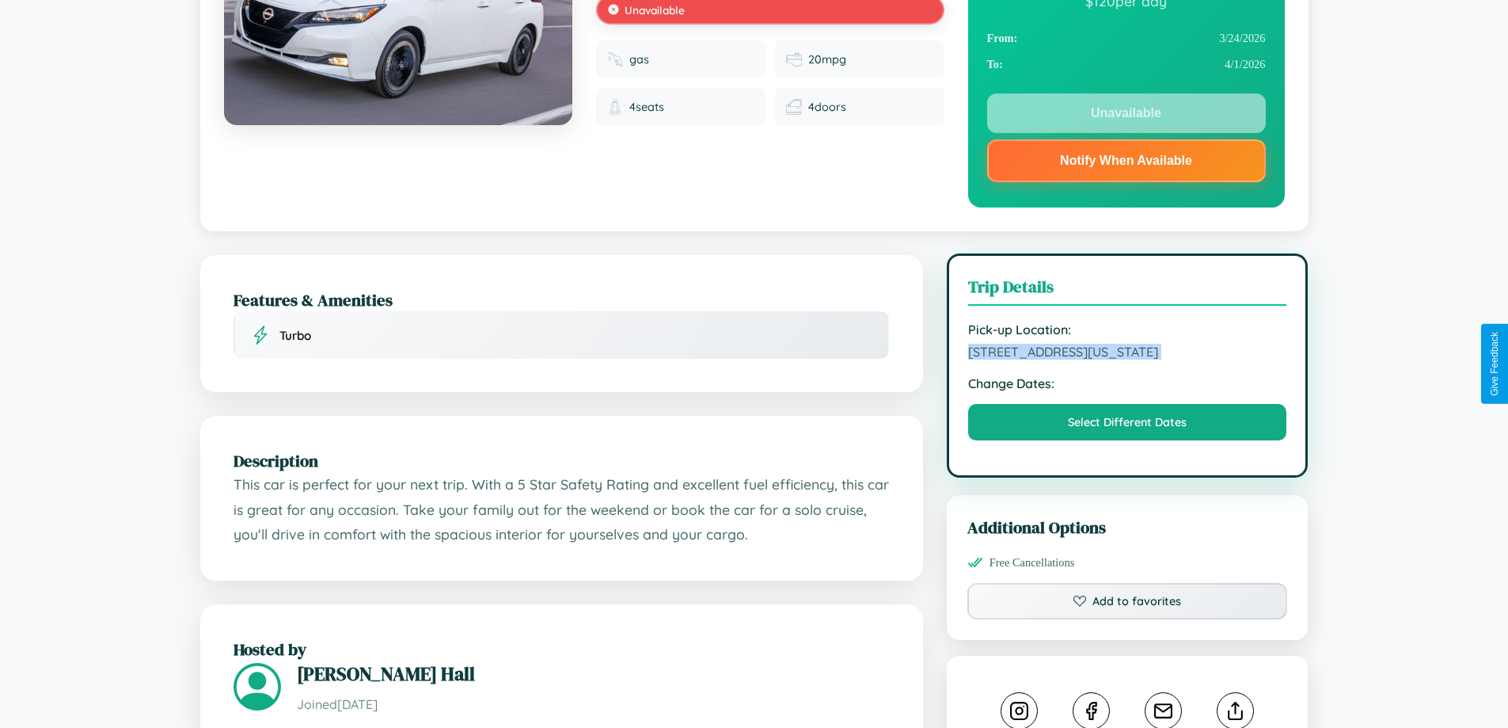
click at [1127, 359] on span "246 Liberty Street Denver Colorado 21520 United States" at bounding box center [1127, 352] width 319 height 16
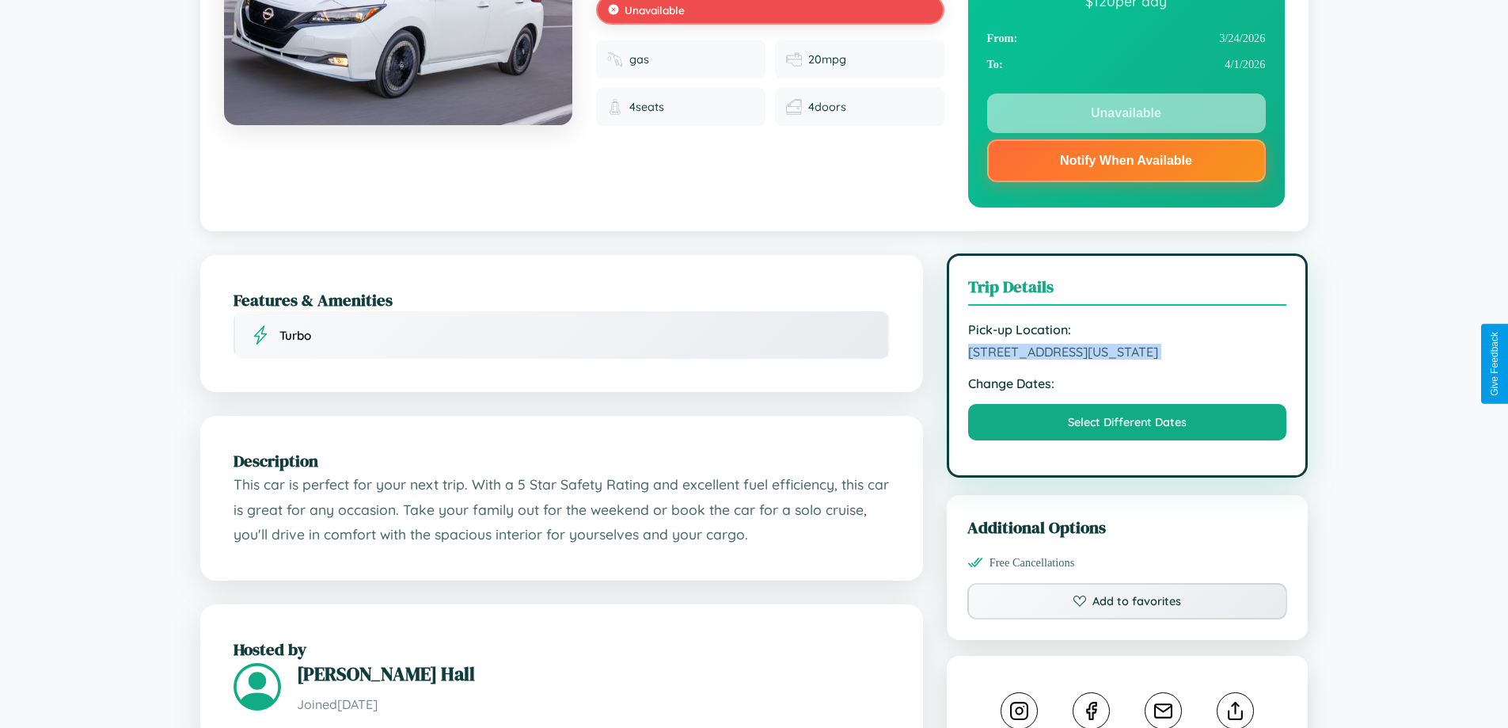
click at [1127, 359] on span "246 Liberty Street Denver Colorado 21520 United States" at bounding box center [1127, 352] width 319 height 16
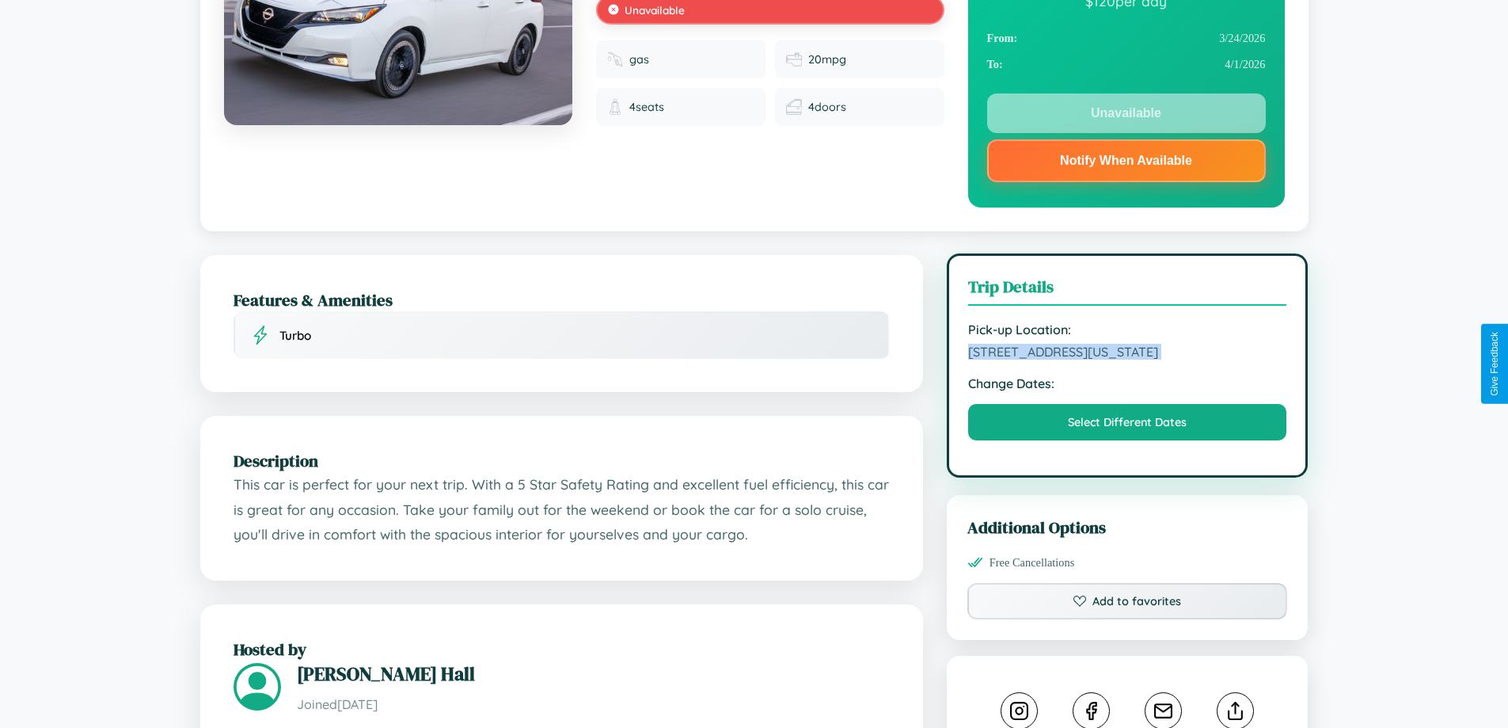
click at [1127, 359] on span "246 Liberty Street Denver Colorado 21520 United States" at bounding box center [1127, 352] width 319 height 16
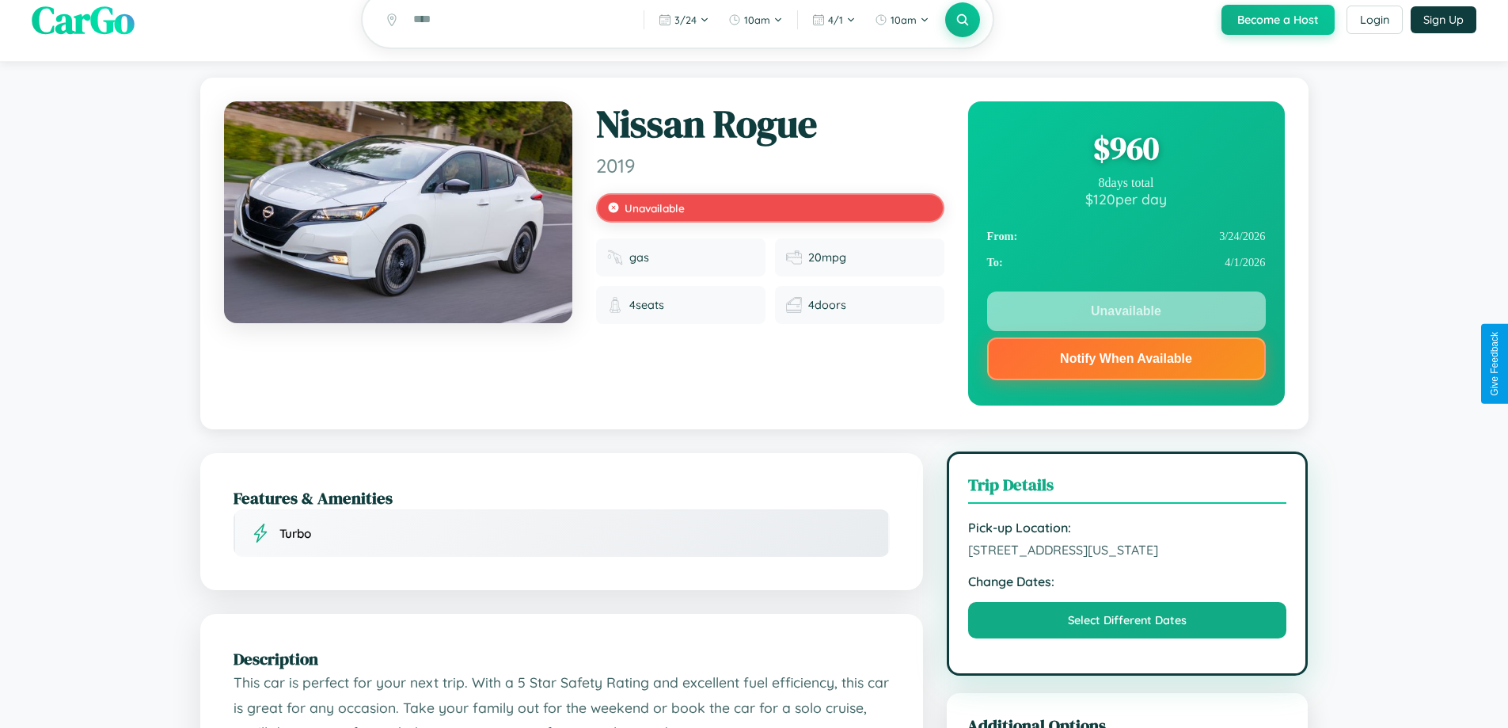
scroll to position [0, 0]
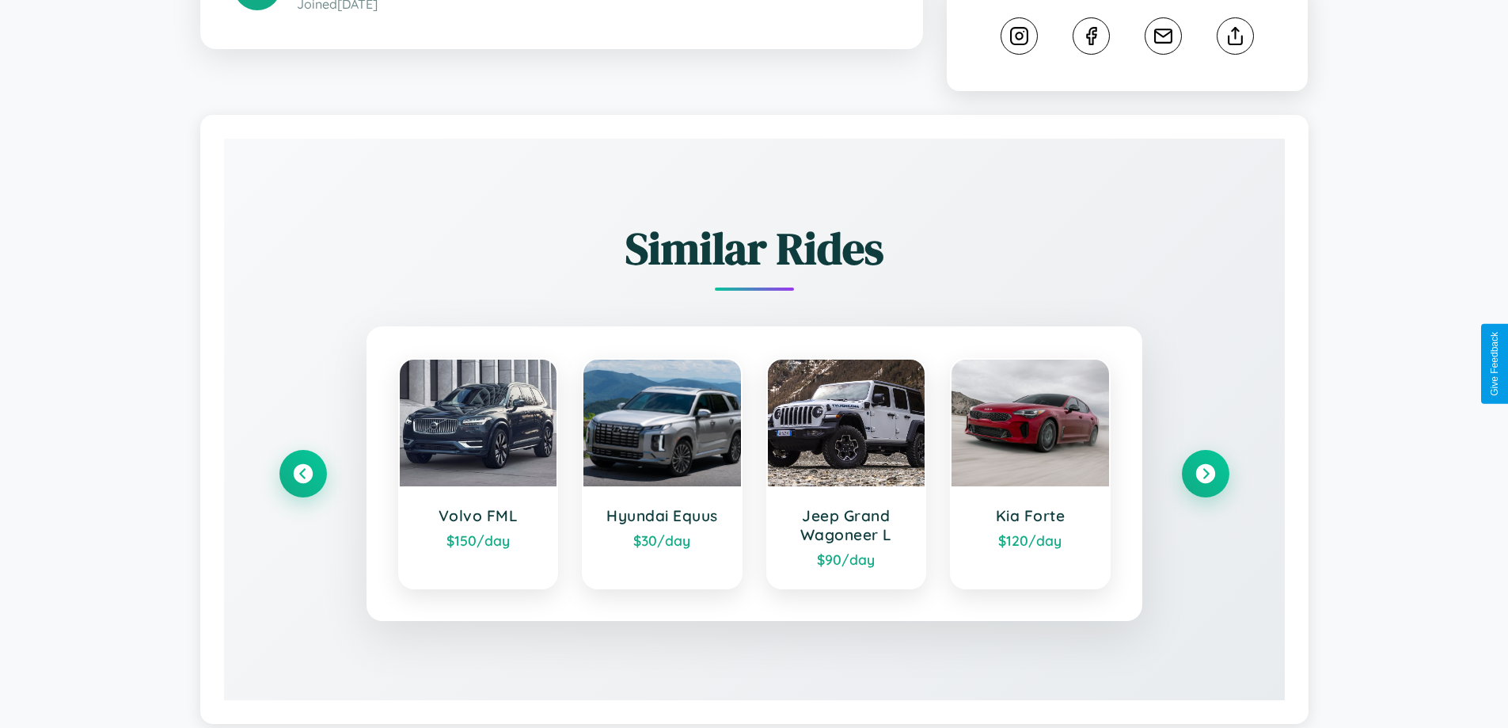
scroll to position [897, 0]
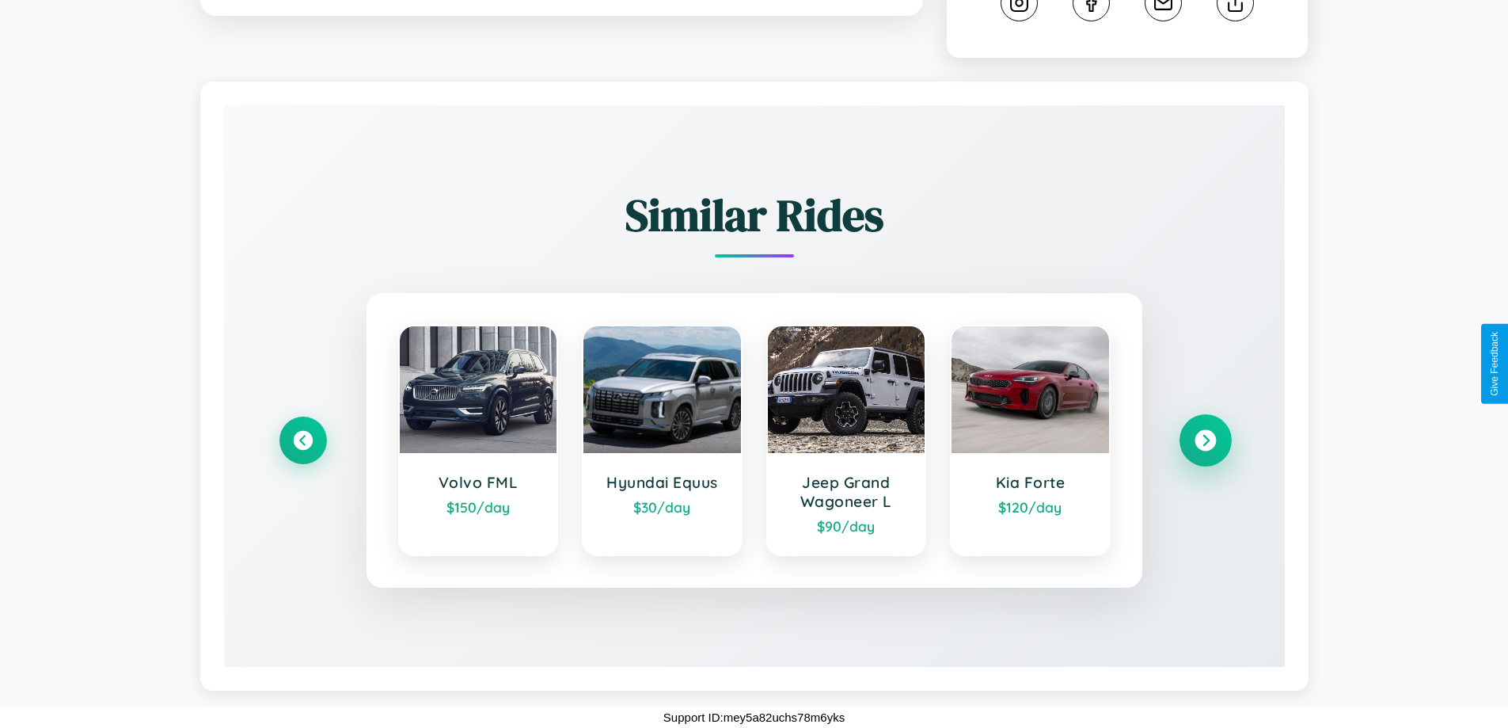
click at [1205, 440] on icon at bounding box center [1205, 440] width 21 height 21
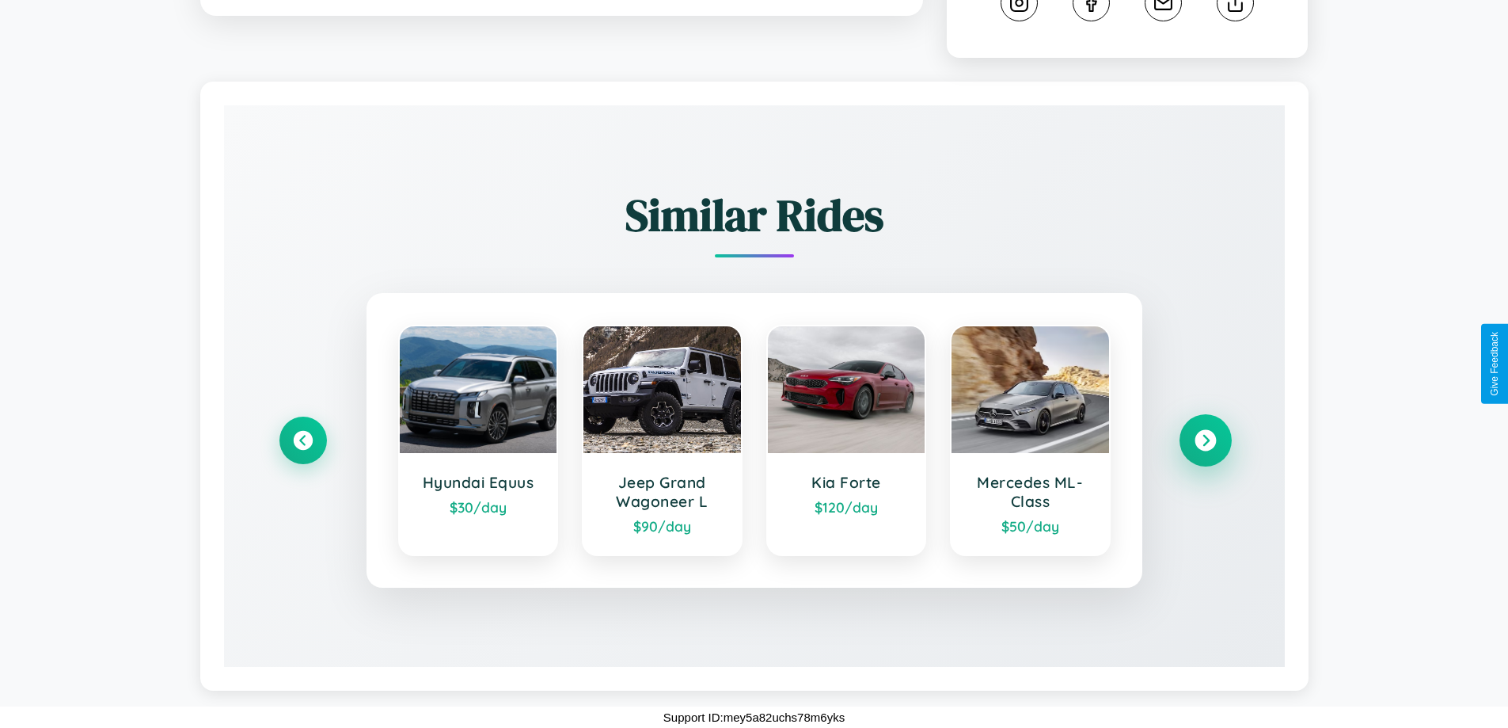
click at [1205, 440] on icon at bounding box center [1205, 440] width 21 height 21
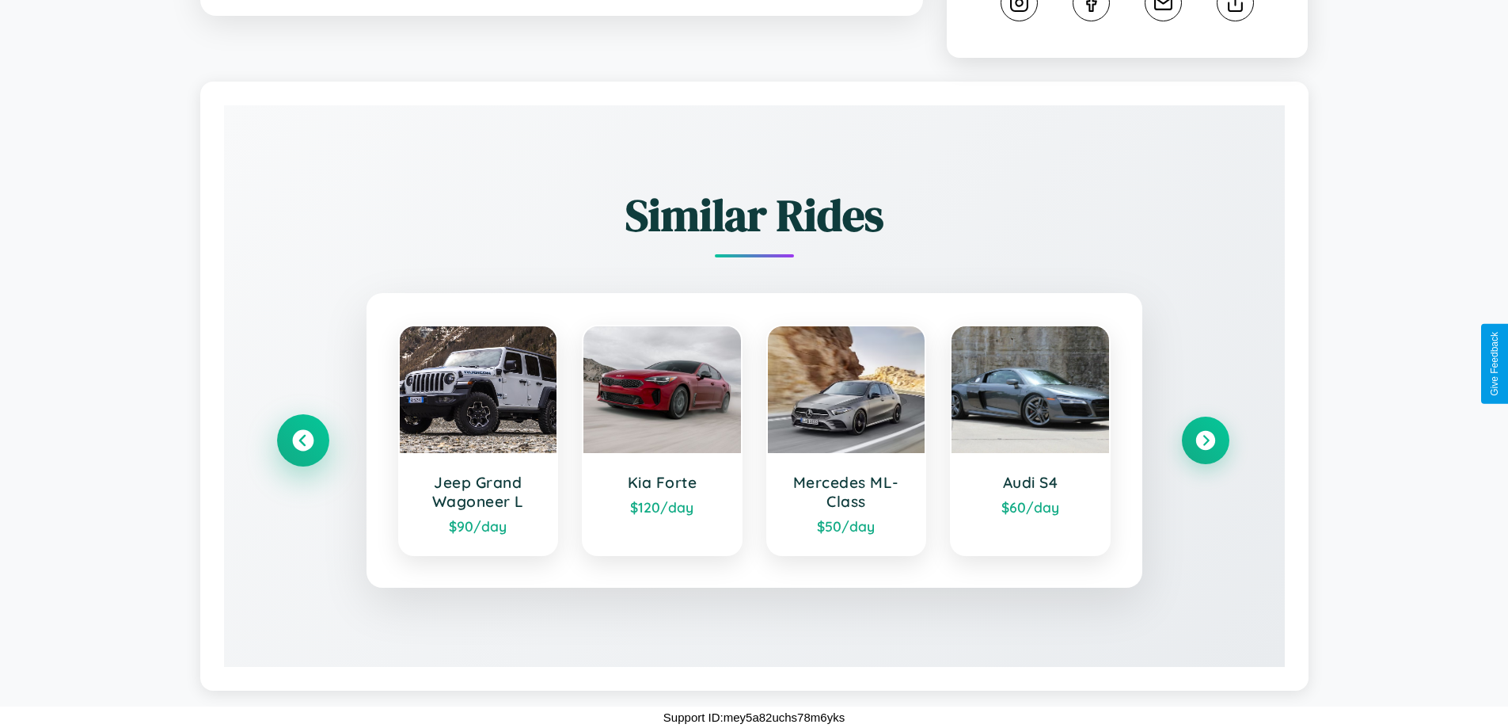
click at [302, 440] on icon at bounding box center [302, 440] width 21 height 21
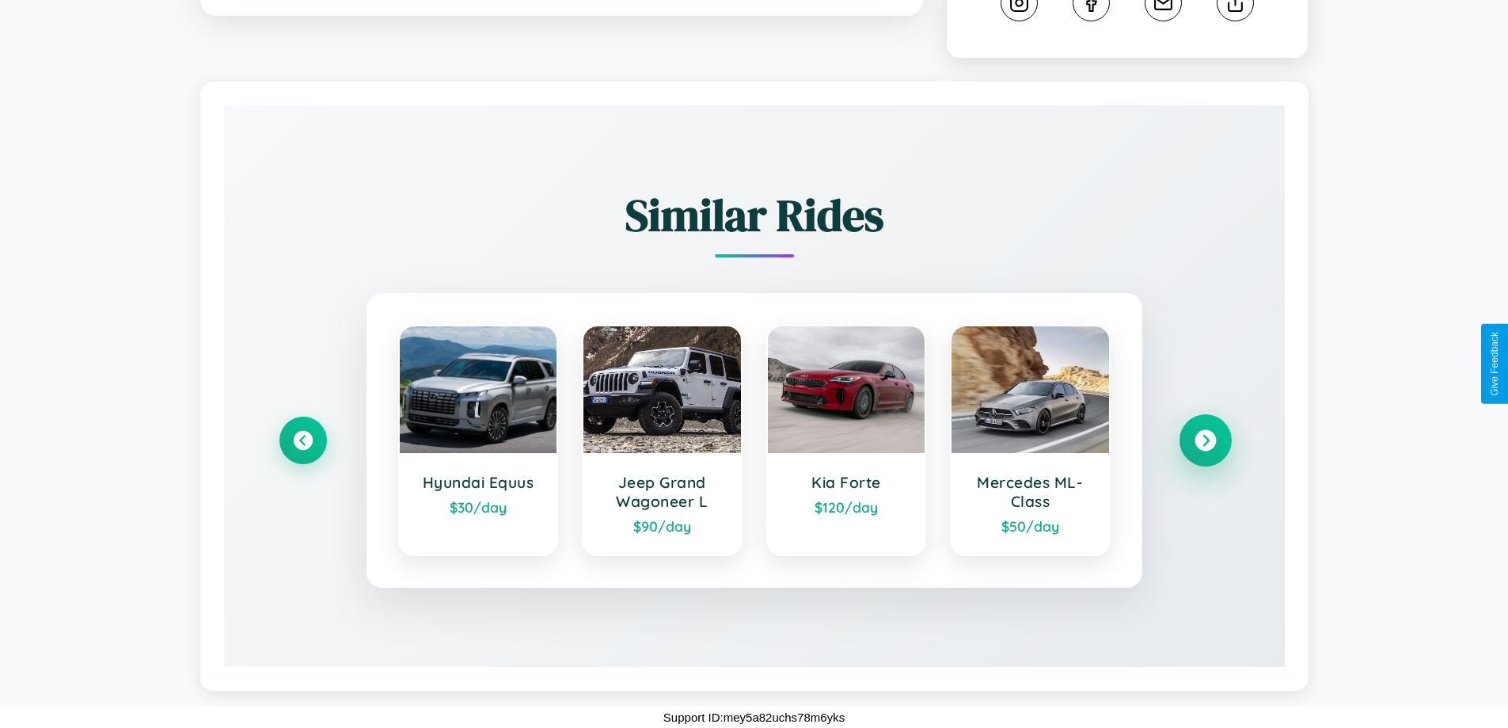
click at [1205, 440] on icon at bounding box center [1205, 440] width 21 height 21
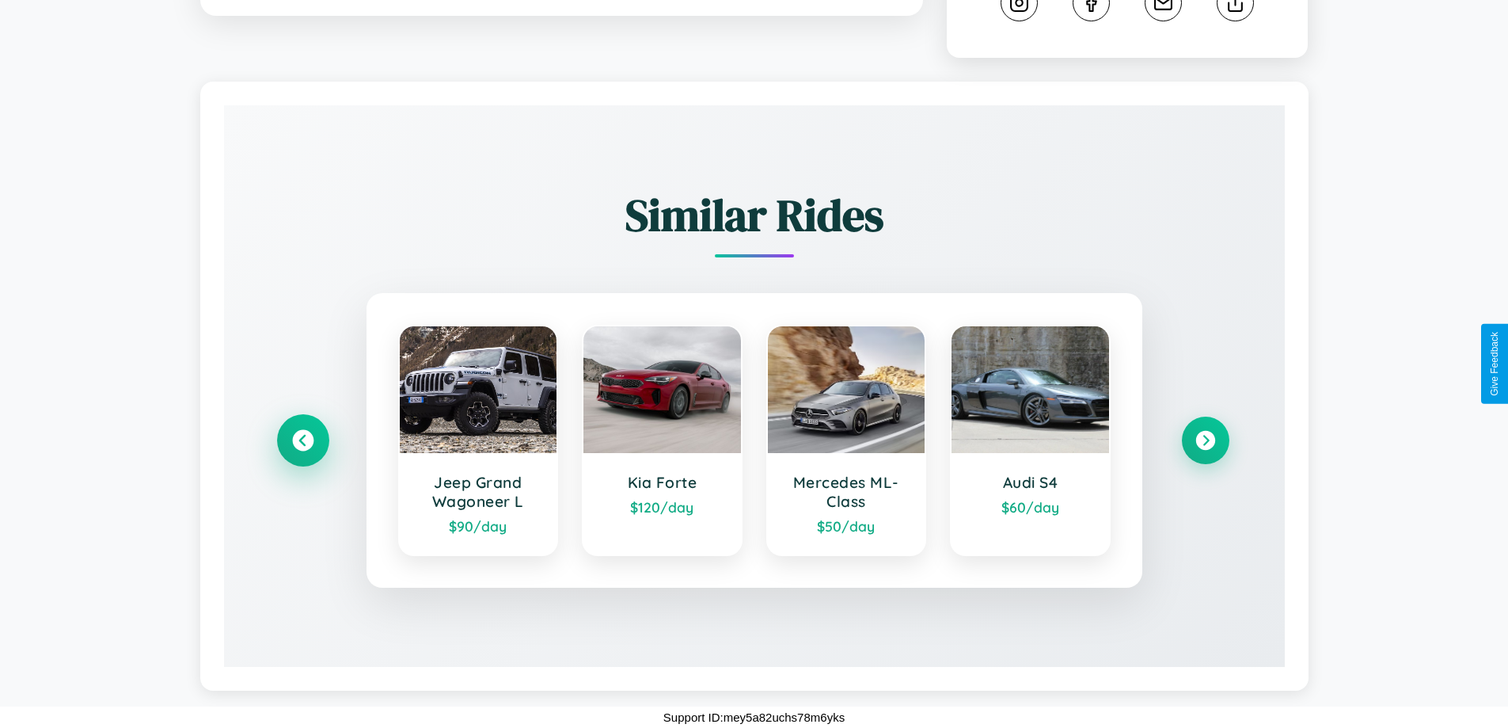
click at [302, 440] on icon at bounding box center [302, 440] width 21 height 21
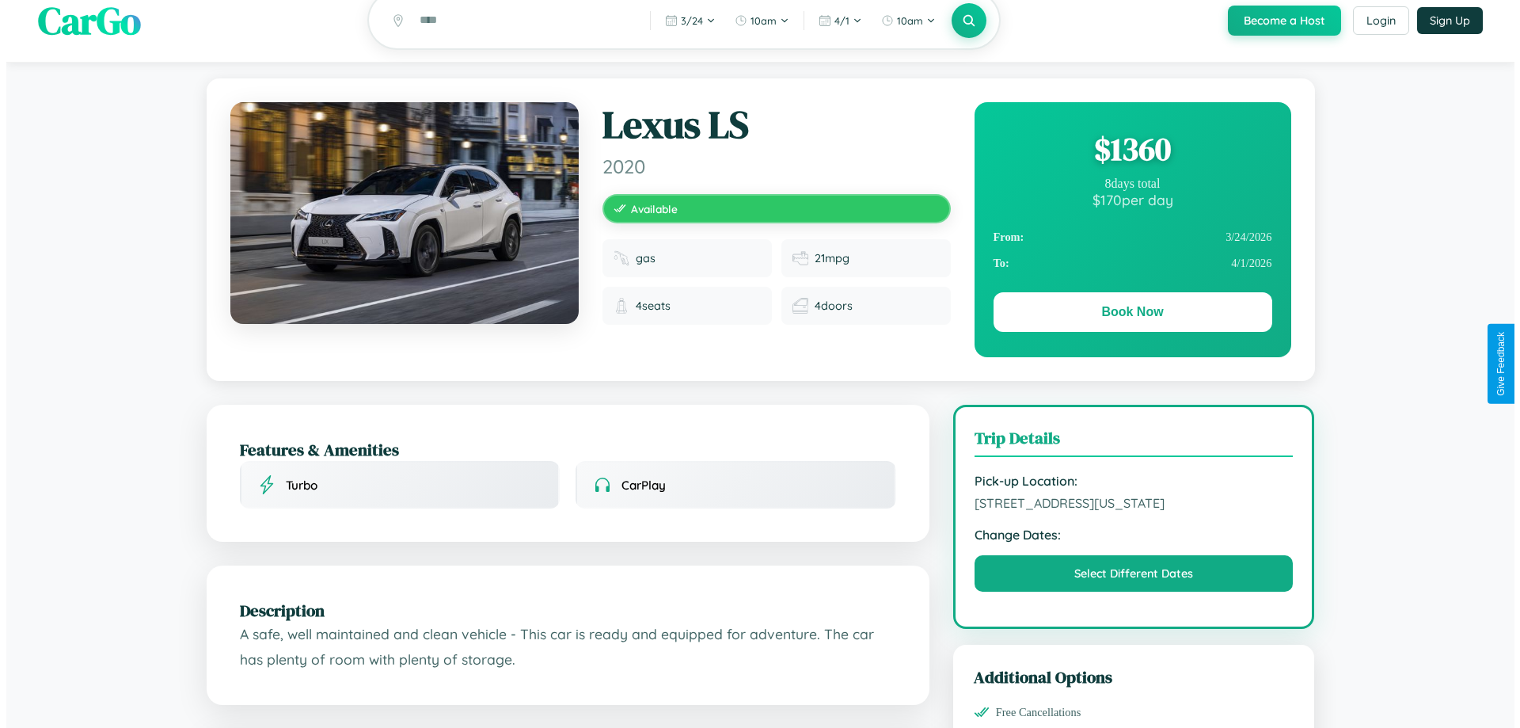
scroll to position [0, 0]
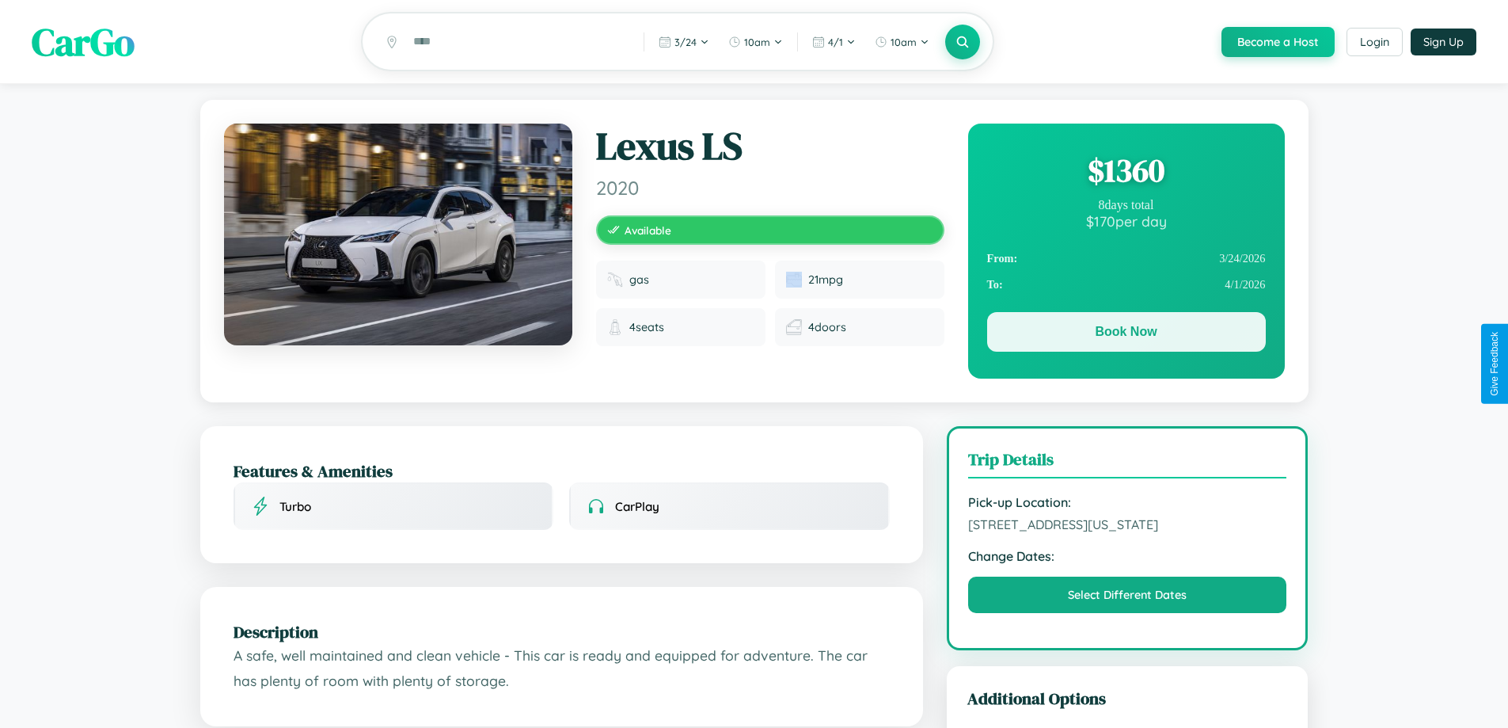
click at [1126, 334] on button "Book Now" at bounding box center [1126, 332] width 279 height 40
